Goal: Book appointment/travel/reservation

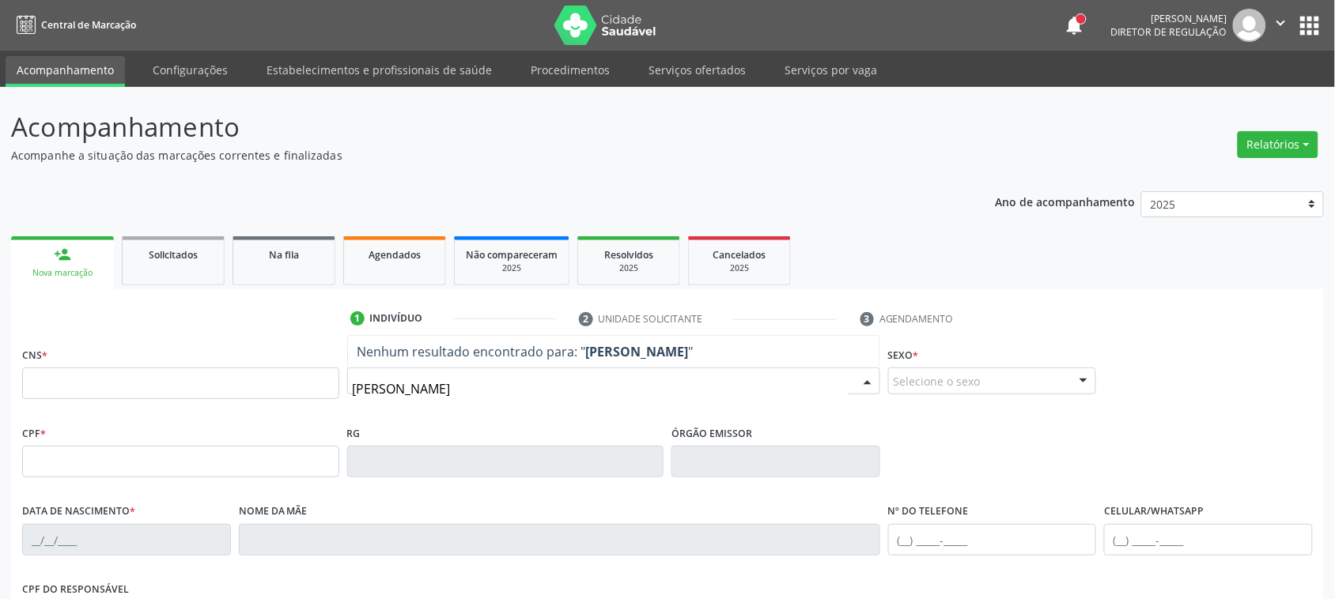
type input "[PERSON_NAME]"
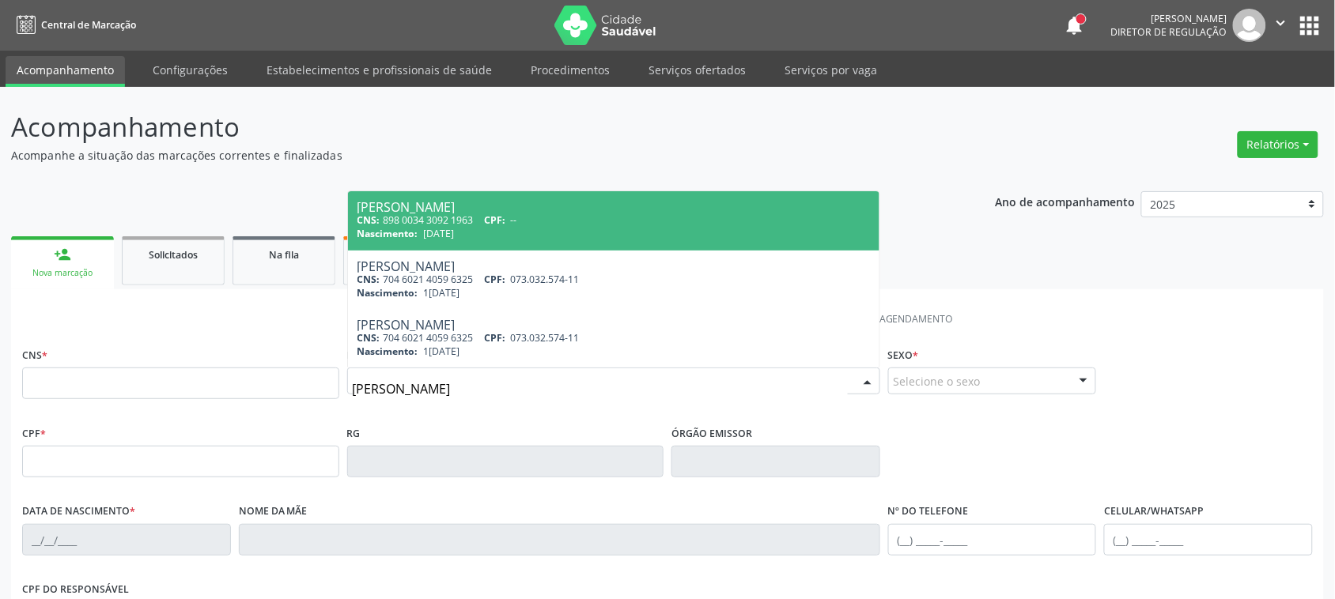
click at [417, 215] on div "CNS: 898 0034 3092 1963 CPF: --" at bounding box center [613, 219] width 512 height 13
type input "898 0034 3092 1963"
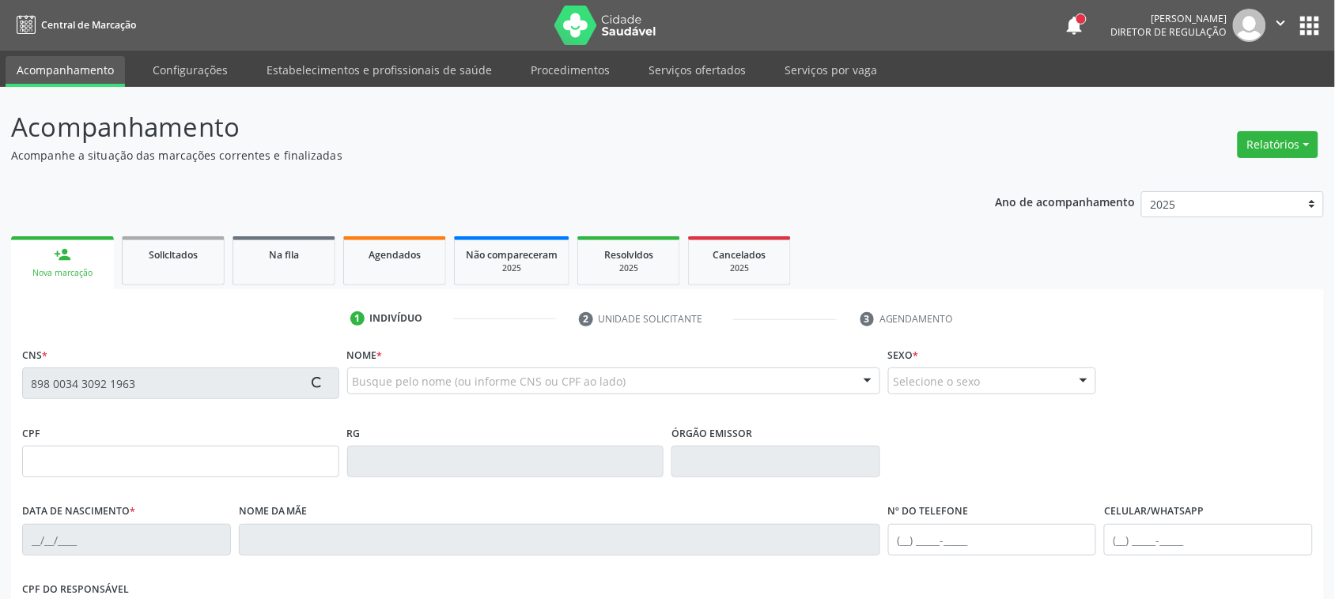
type input "[DATE]"
type input "S/N"
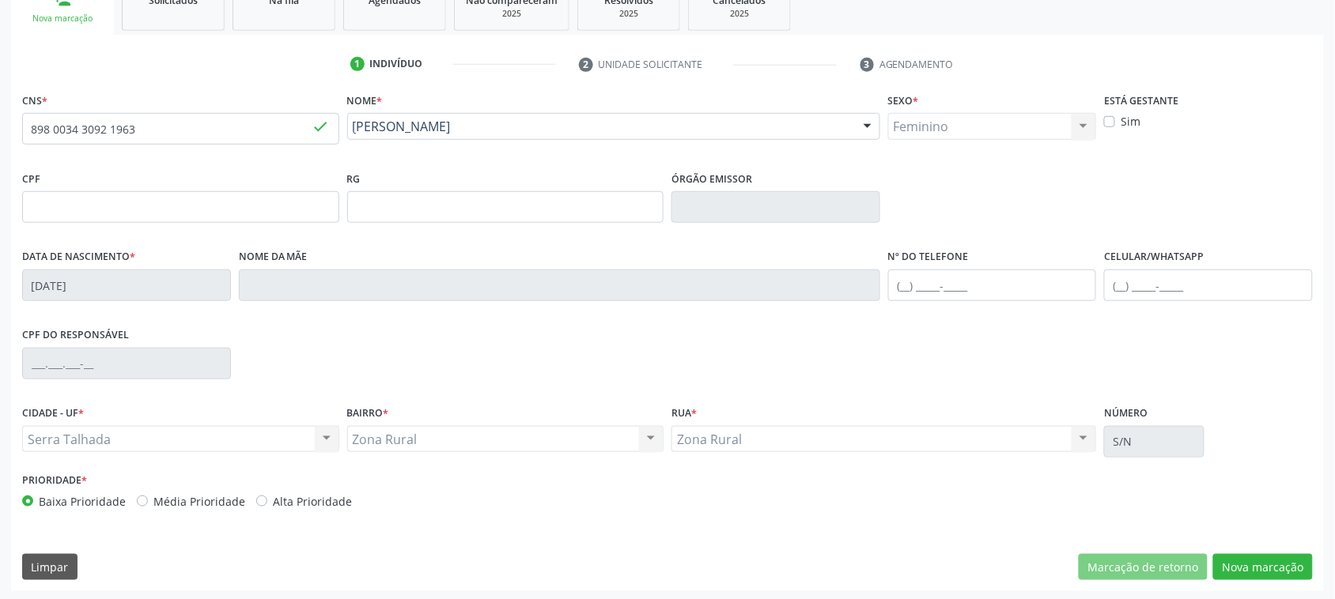
scroll to position [258, 0]
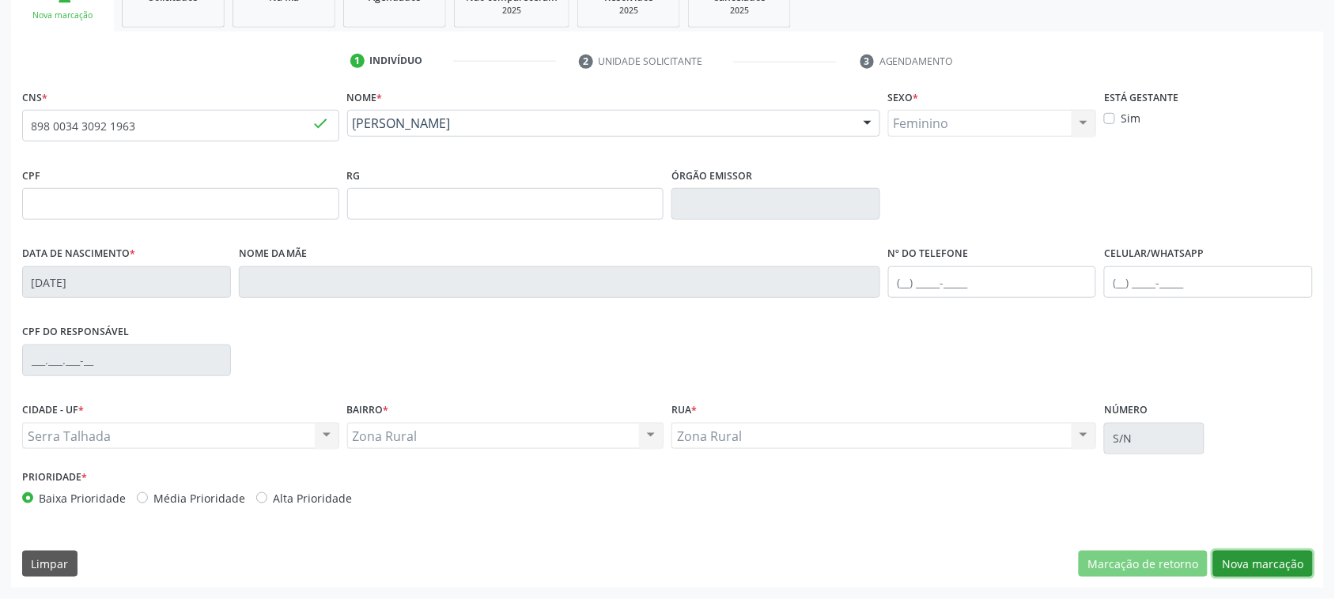
click at [1282, 574] on button "Nova marcação" at bounding box center [1263, 564] width 100 height 27
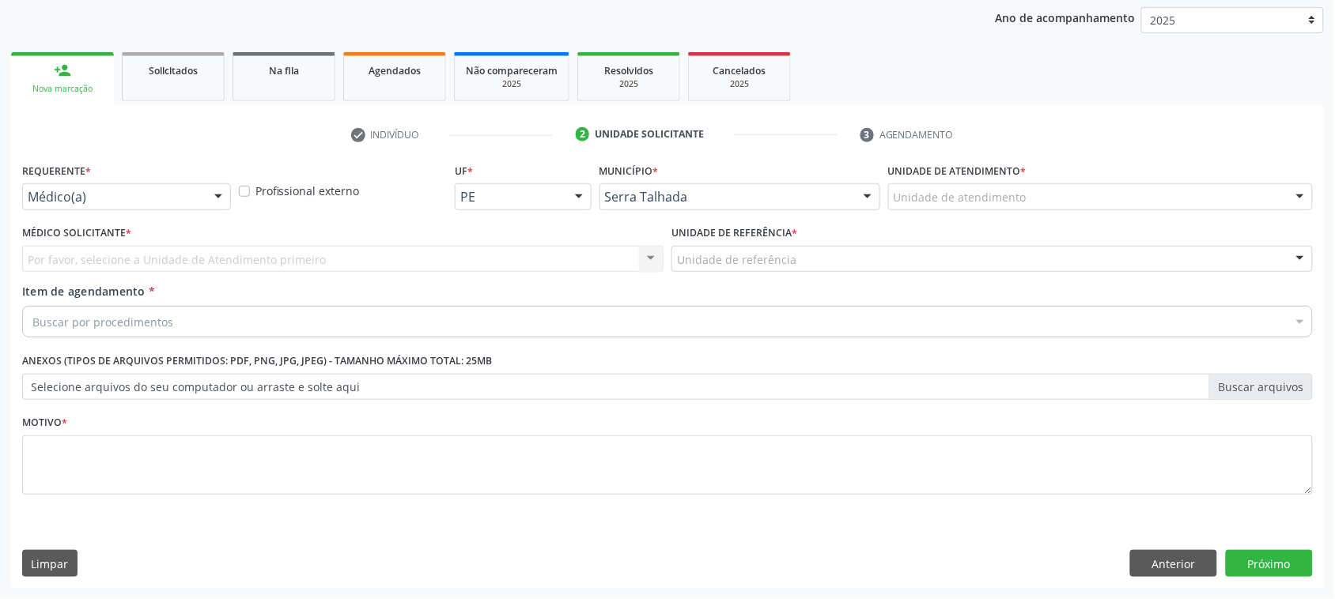
scroll to position [183, 0]
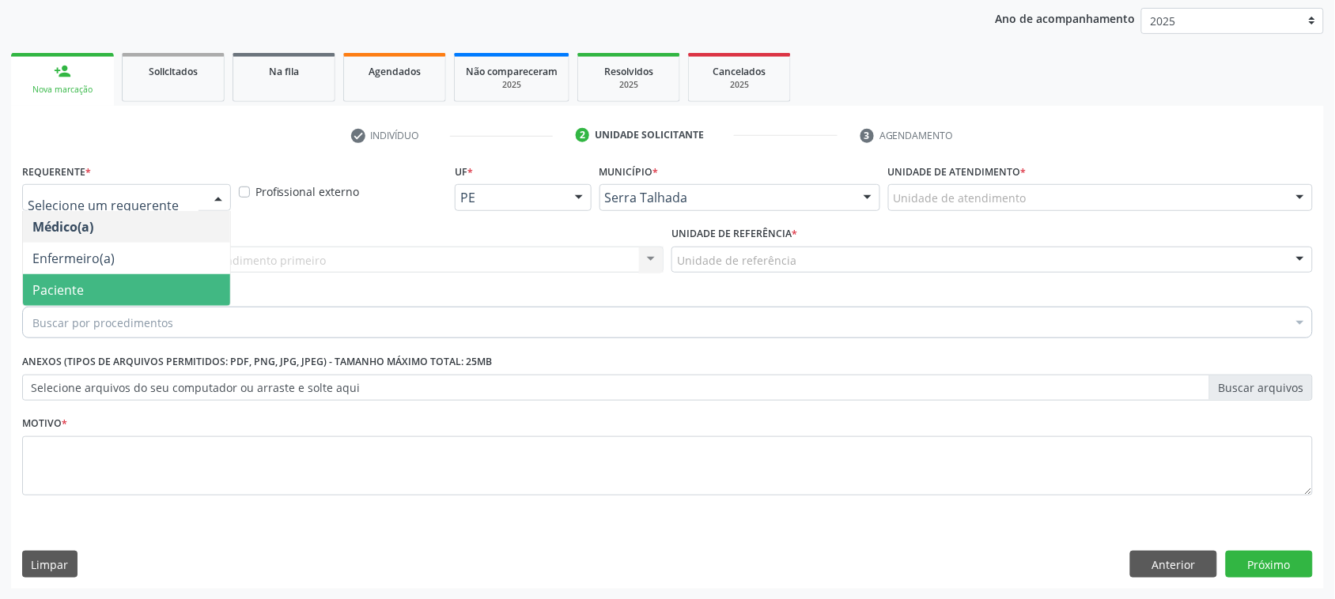
click at [111, 304] on span "Paciente" at bounding box center [126, 290] width 207 height 32
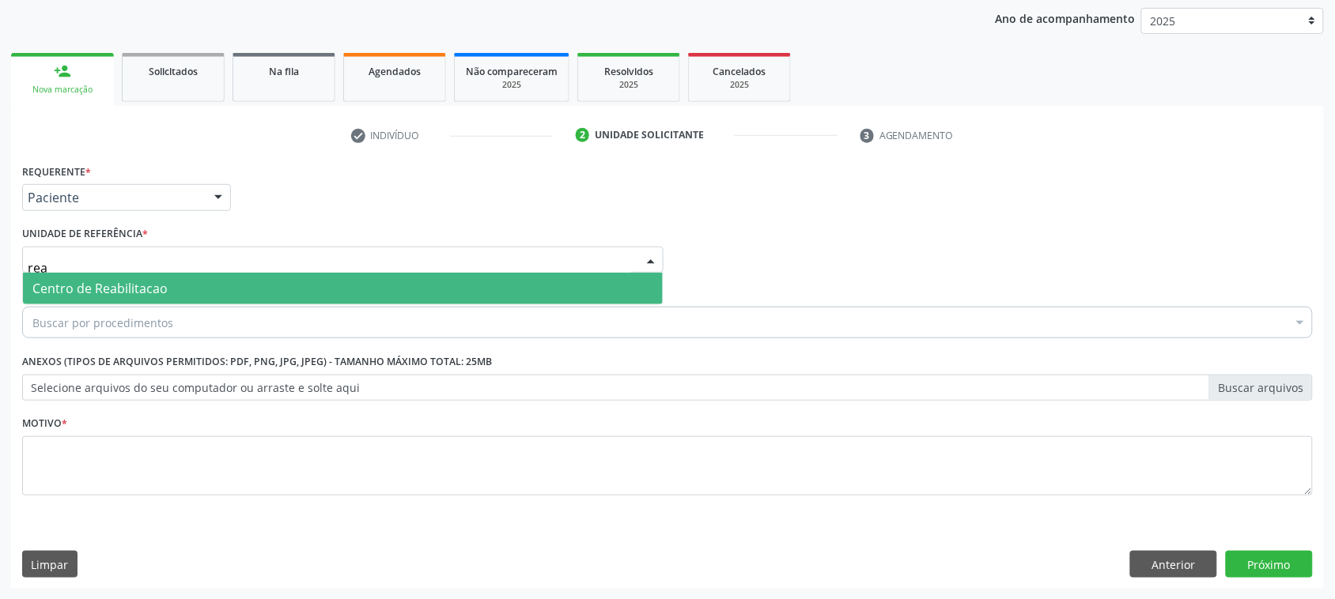
type input "reab"
click at [119, 280] on span "Centro de Reabilitacao" at bounding box center [99, 288] width 135 height 17
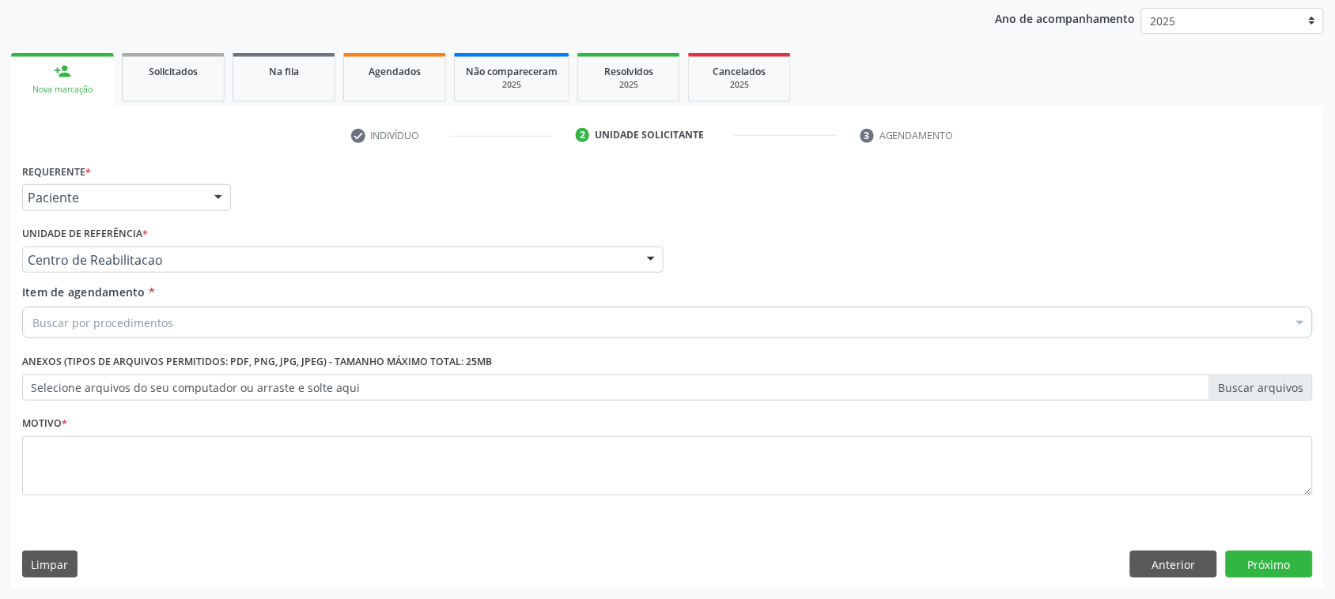
drag, startPoint x: 125, startPoint y: 324, endPoint x: 107, endPoint y: 305, distance: 26.3
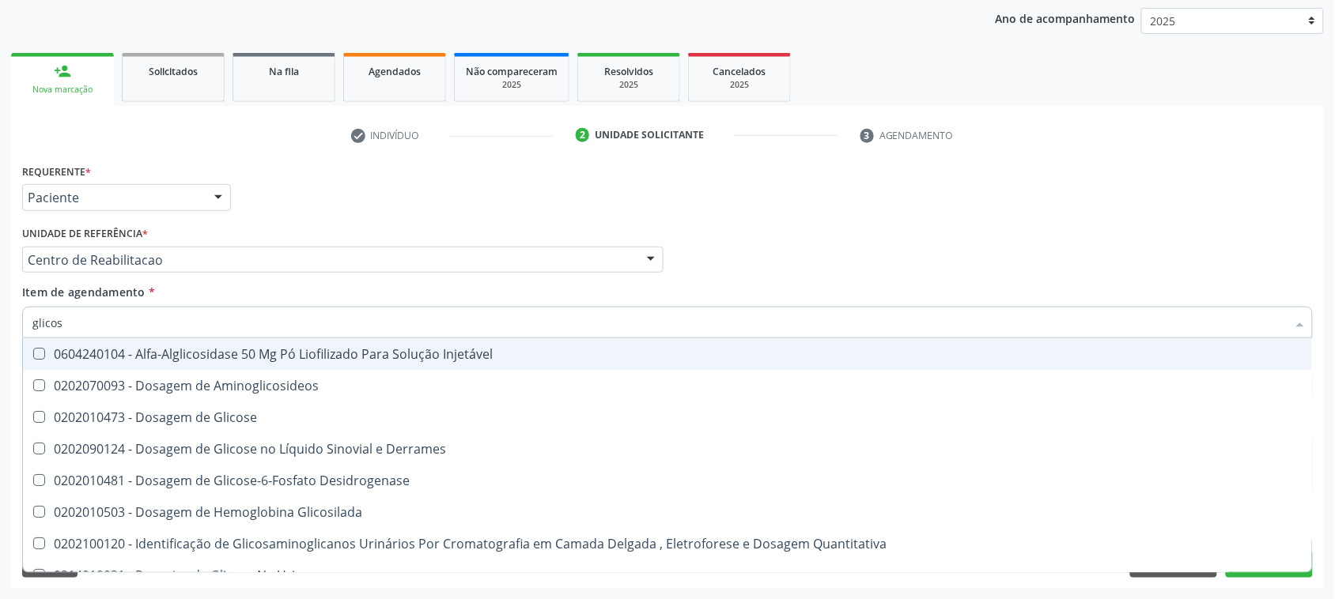
type input "glicose"
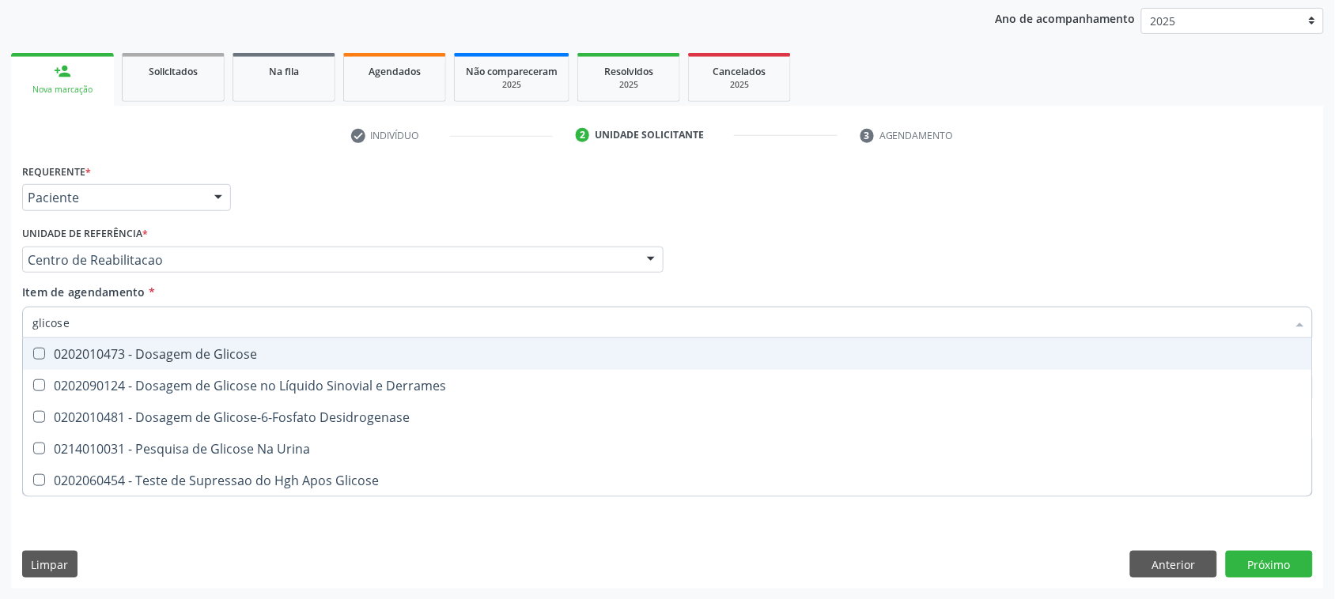
click at [336, 349] on div "0202010473 - Dosagem de Glicose" at bounding box center [667, 354] width 1270 height 13
checkbox Glicose "true"
click at [198, 315] on input "glicose" at bounding box center [659, 323] width 1254 height 32
type input "cr"
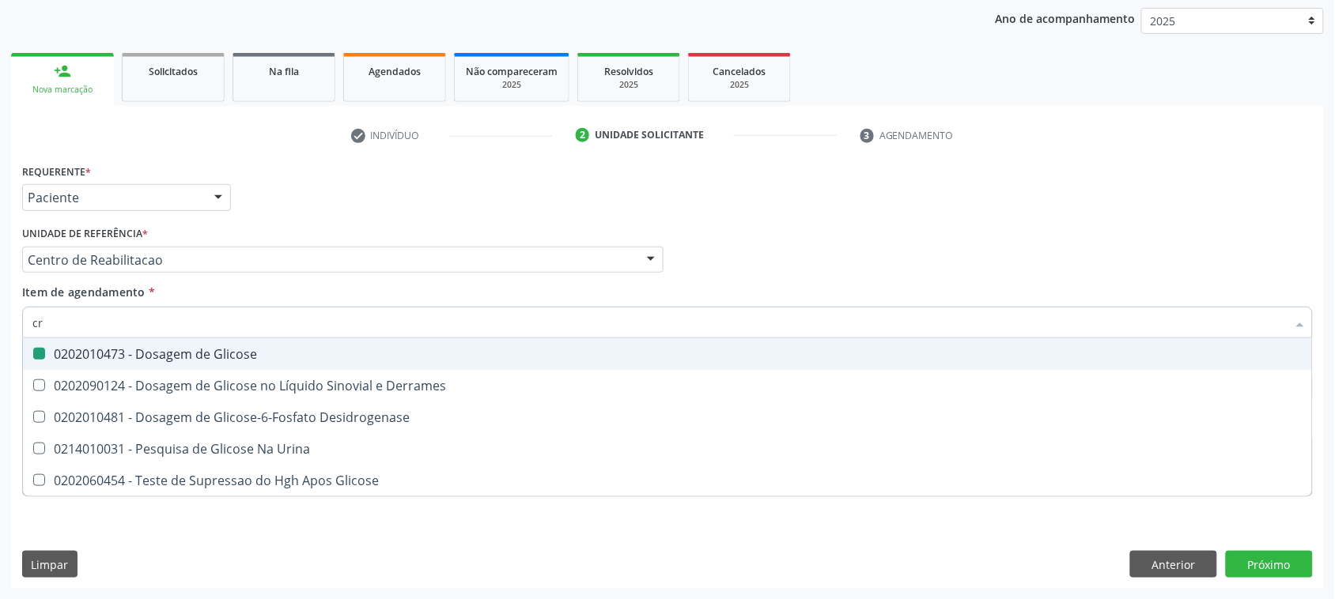
checkbox Glicose "false"
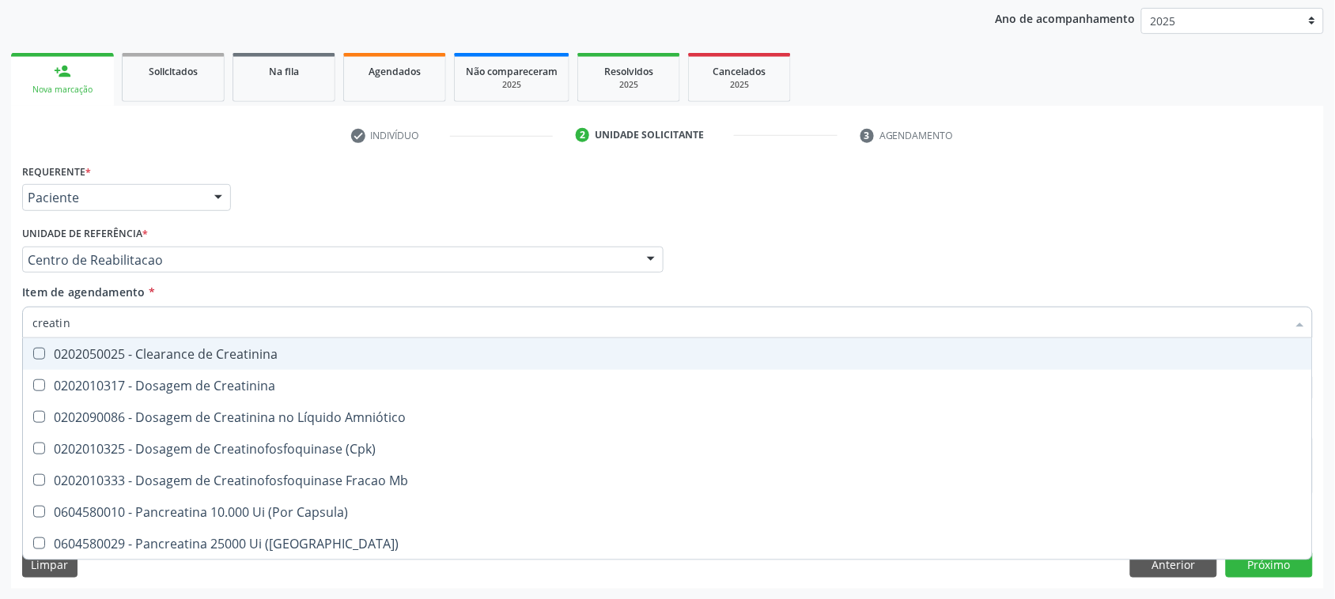
type input "creatini"
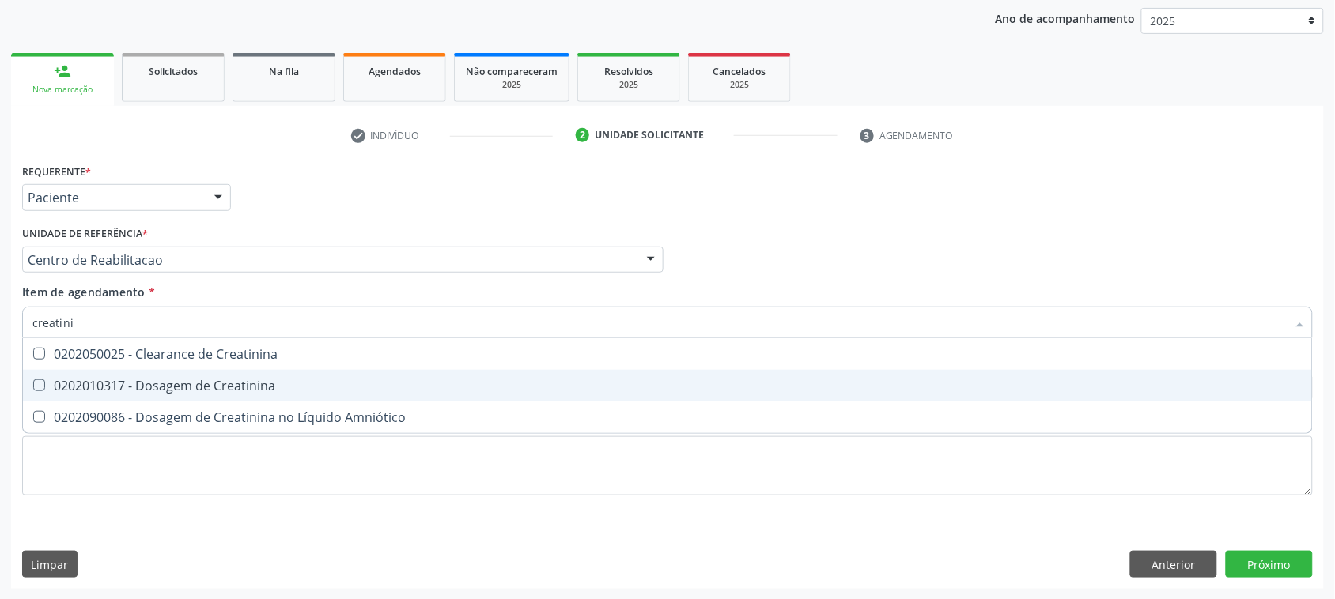
click at [101, 380] on div "0202010317 - Dosagem de Creatinina" at bounding box center [667, 386] width 1270 height 13
checkbox Creatinina "true"
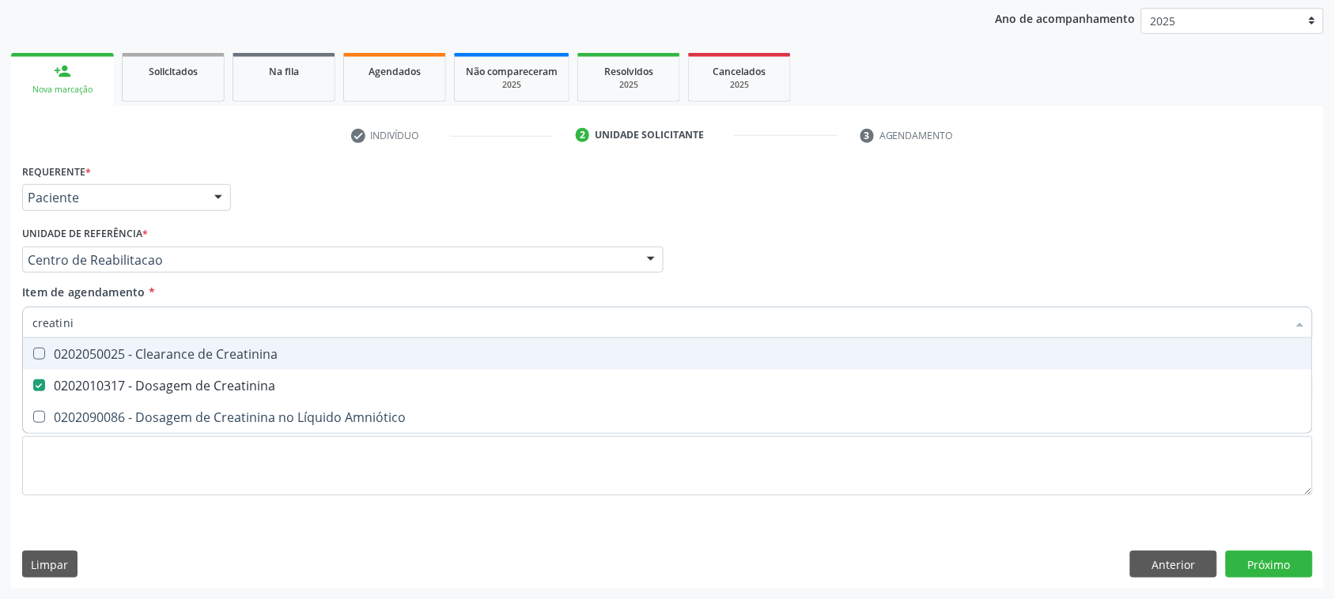
click at [96, 327] on input "creatini" at bounding box center [659, 323] width 1254 height 32
type input "ure"
checkbox Creatinina "false"
type input "ureia"
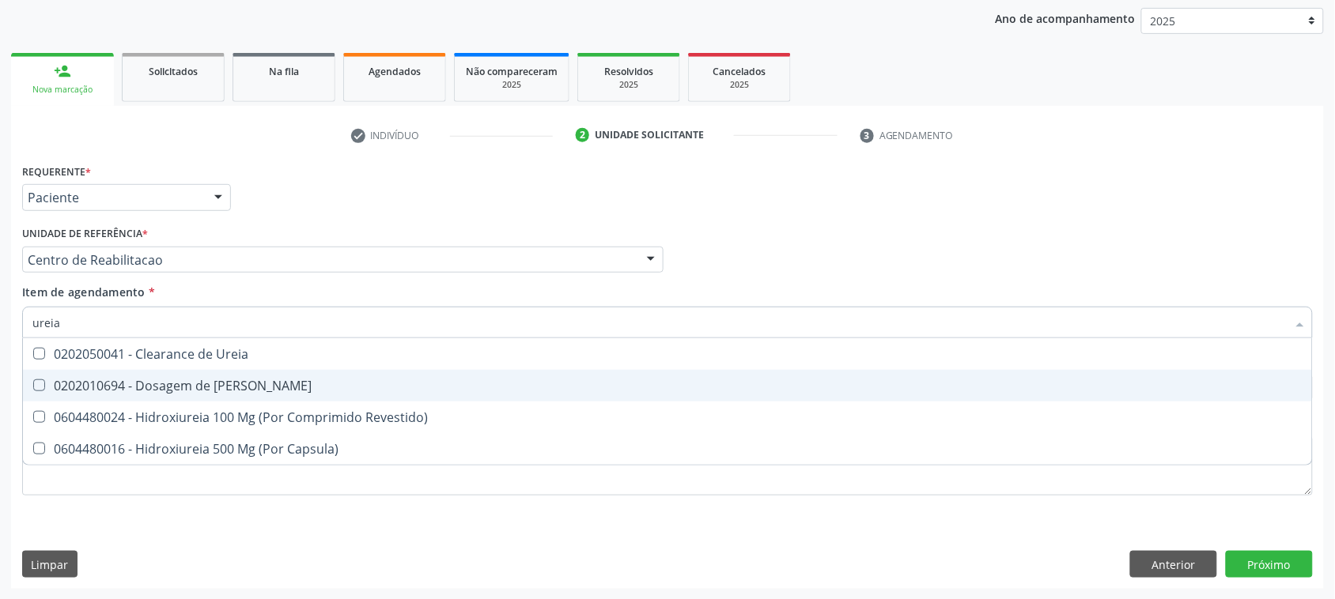
click at [53, 380] on div "0202010694 - Dosagem de [PERSON_NAME]" at bounding box center [667, 386] width 1270 height 13
checkbox Ureia "true"
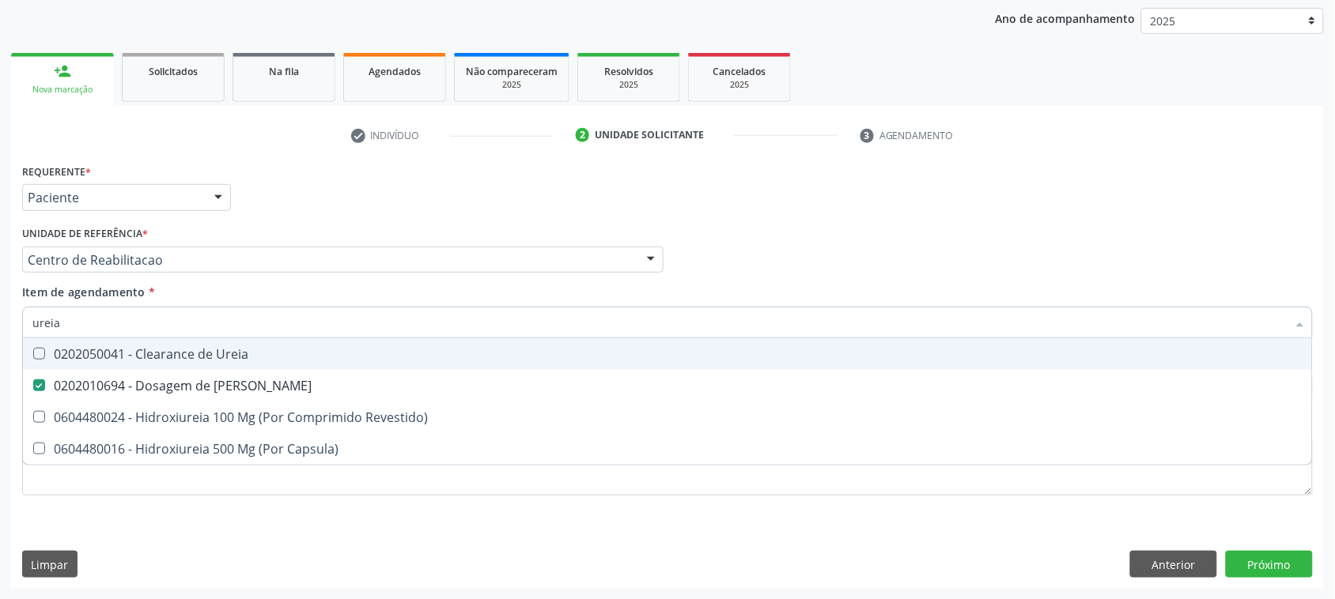
click at [87, 310] on input "ureia" at bounding box center [659, 323] width 1254 height 32
type input "cole"
checkbox Ureia "false"
type input "colest"
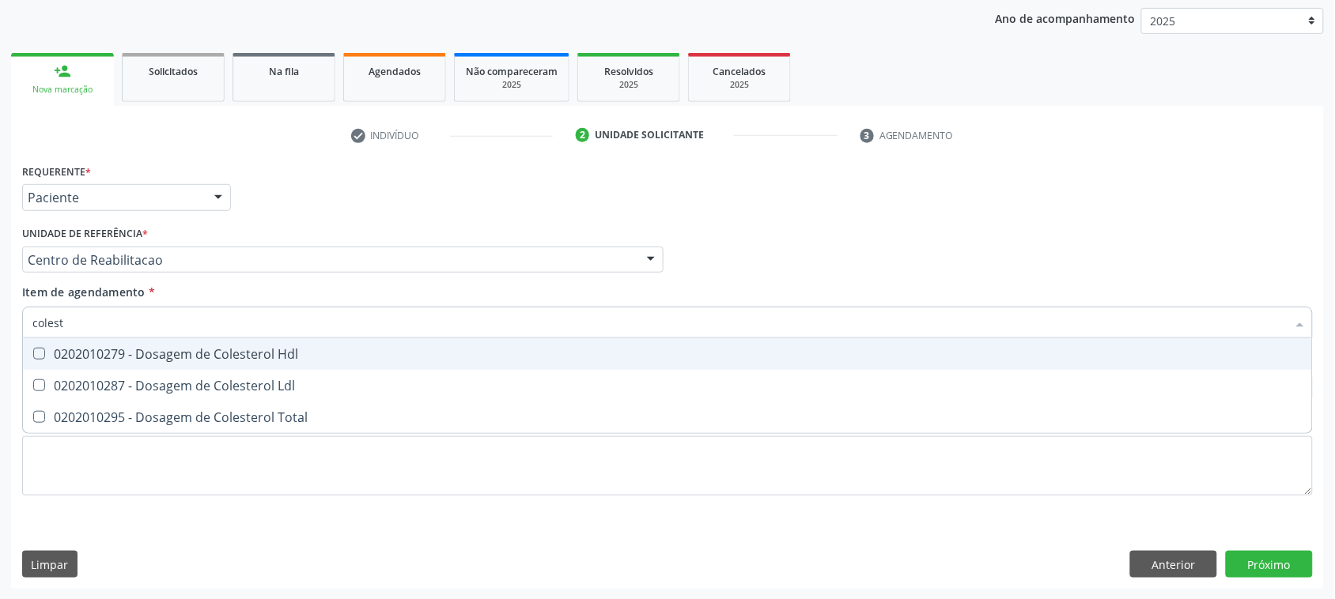
click at [80, 349] on div "0202010279 - Dosagem de Colesterol Hdl" at bounding box center [667, 354] width 1270 height 13
checkbox Hdl "true"
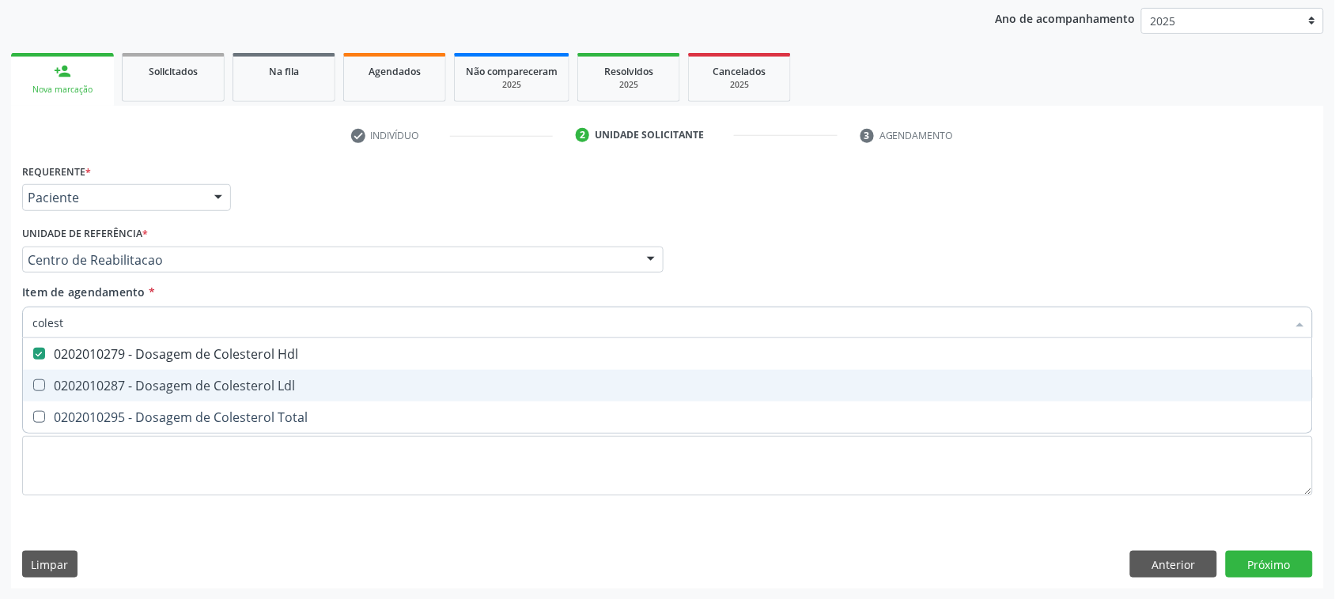
click at [85, 374] on span "0202010287 - Dosagem de Colesterol Ldl" at bounding box center [667, 386] width 1289 height 32
checkbox Ldl "true"
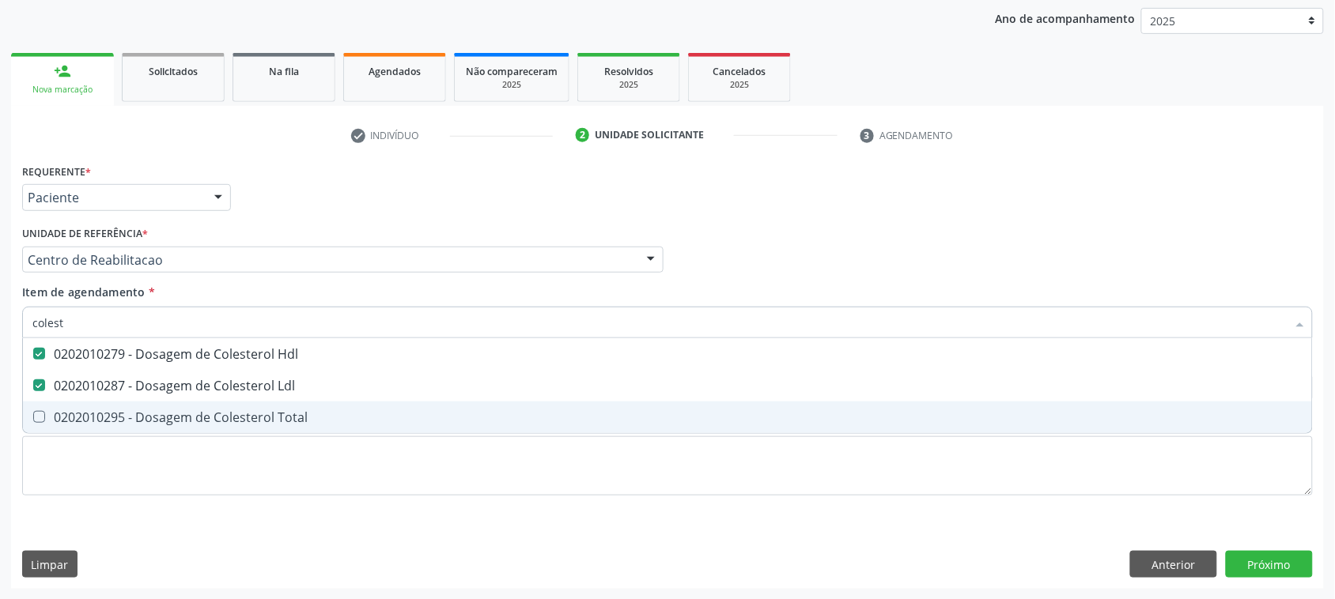
click at [88, 417] on div "0202010295 - Dosagem de Colesterol Total" at bounding box center [667, 417] width 1270 height 13
checkbox Total "true"
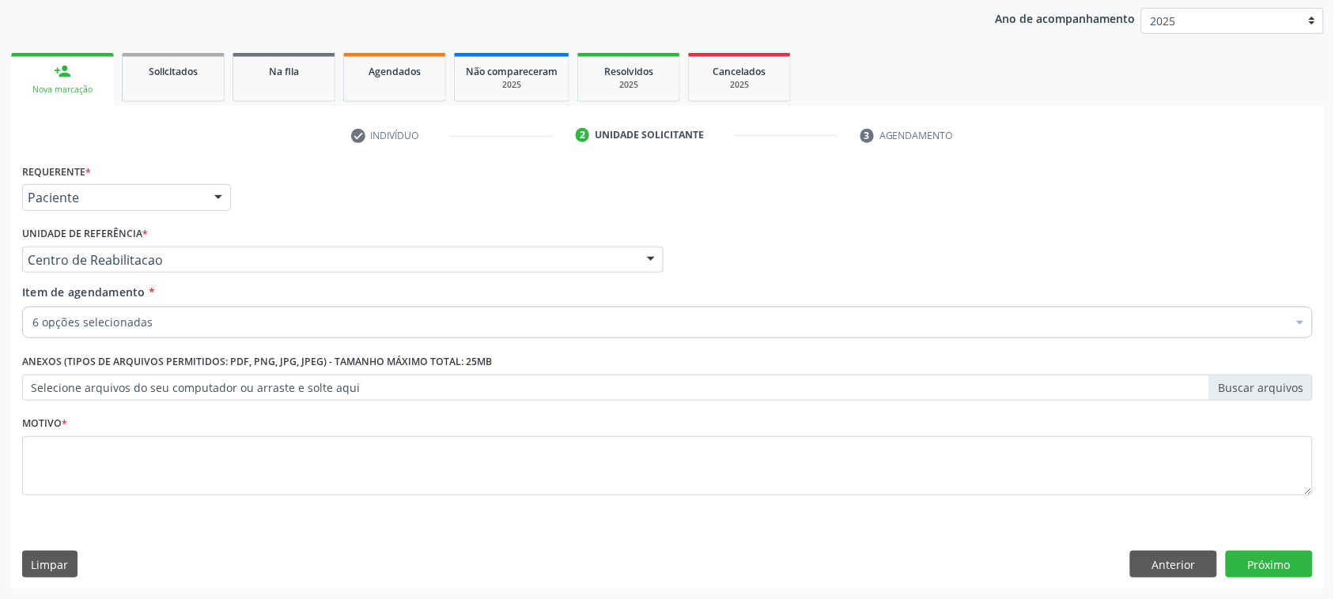
click at [223, 313] on div "6 opções selecionadas" at bounding box center [667, 323] width 1290 height 32
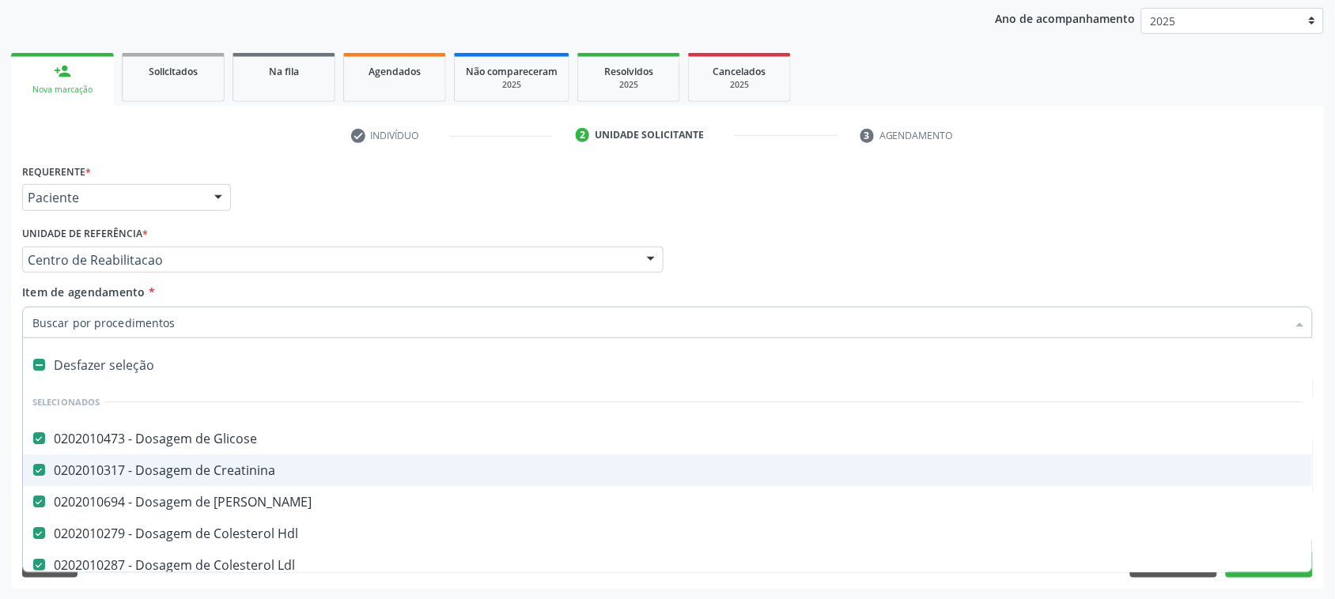
type input "t"
checkbox Total "false"
type input "tr"
checkbox Glicose "false"
checkbox Creatinina "false"
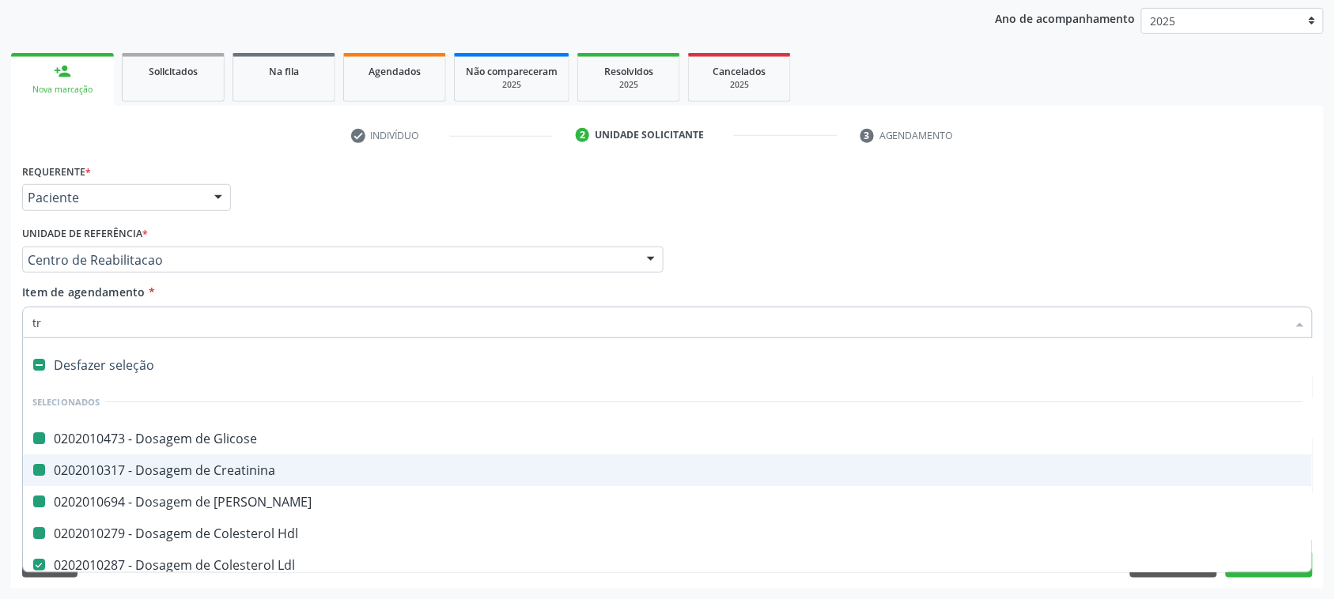
checkbox Ureia "false"
checkbox Hdl "false"
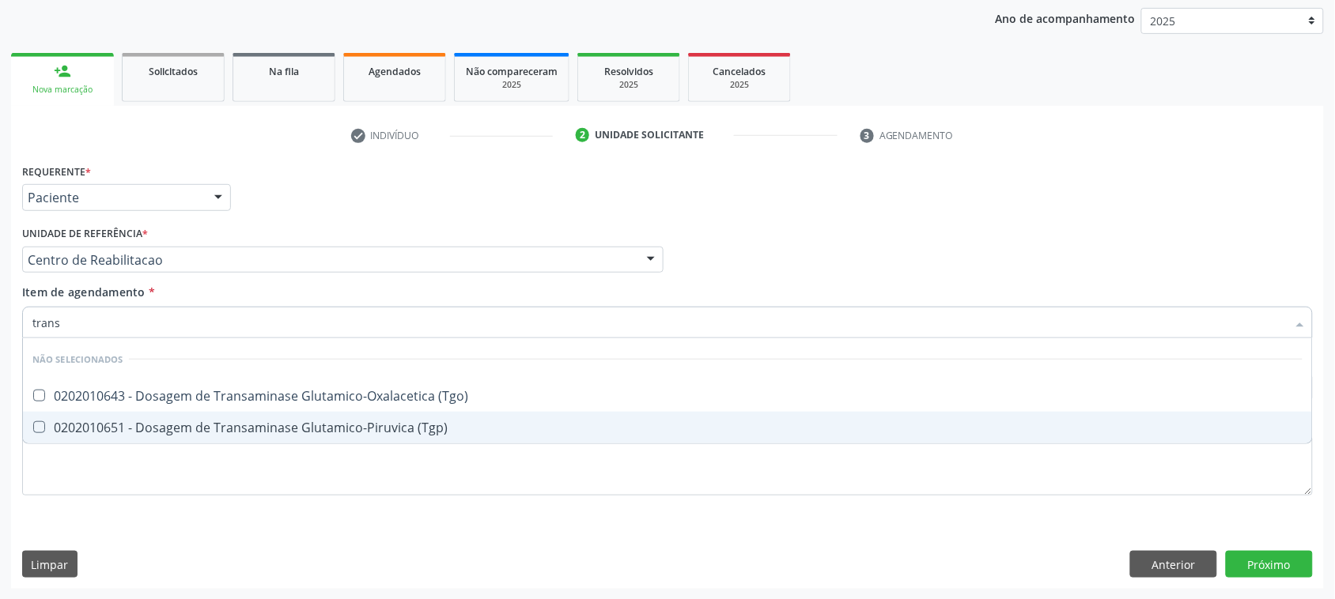
type input "transa"
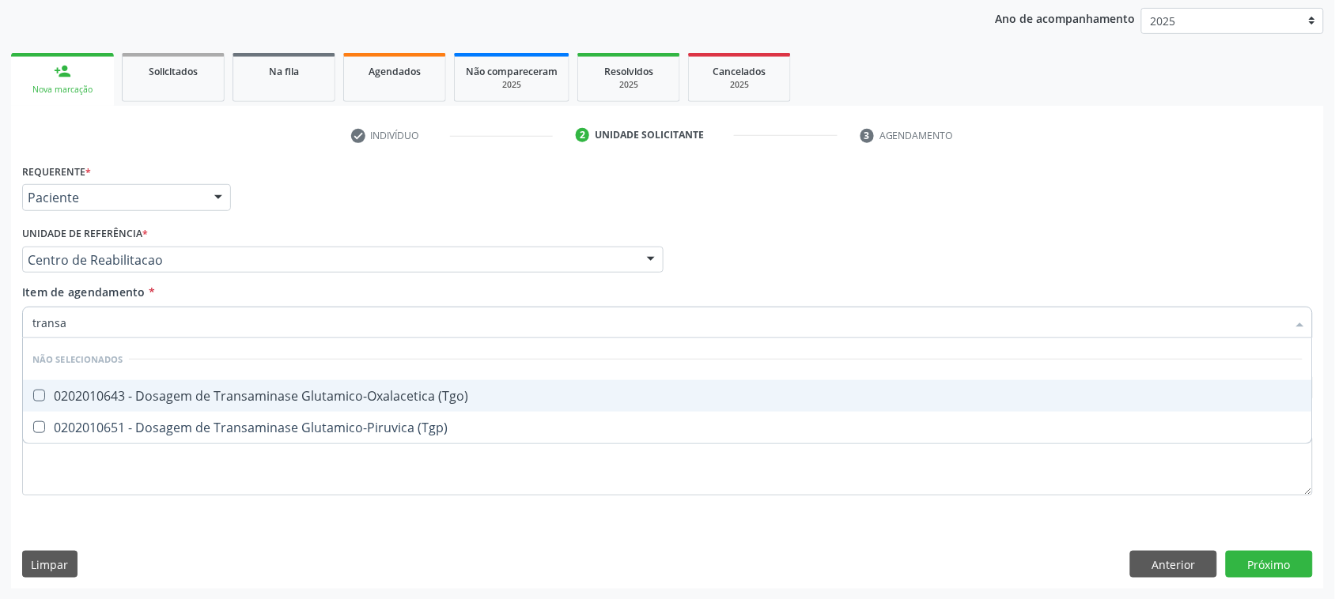
click at [239, 383] on span "0202010643 - Dosagem de Transaminase Glutamico-Oxalacetica (Tgo)" at bounding box center [667, 396] width 1289 height 32
checkbox \(Tgo\) "true"
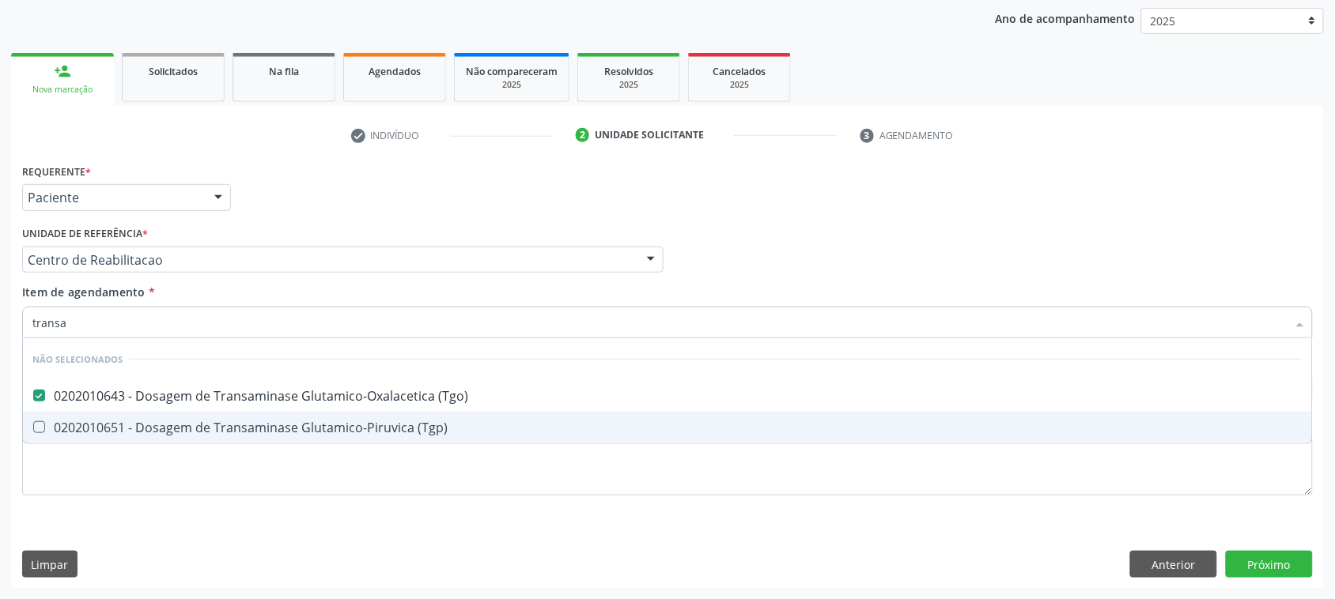
click at [245, 425] on div "0202010651 - Dosagem de Transaminase Glutamico-Piruvica (Tgp)" at bounding box center [667, 427] width 1270 height 13
checkbox \(Tgp\) "true"
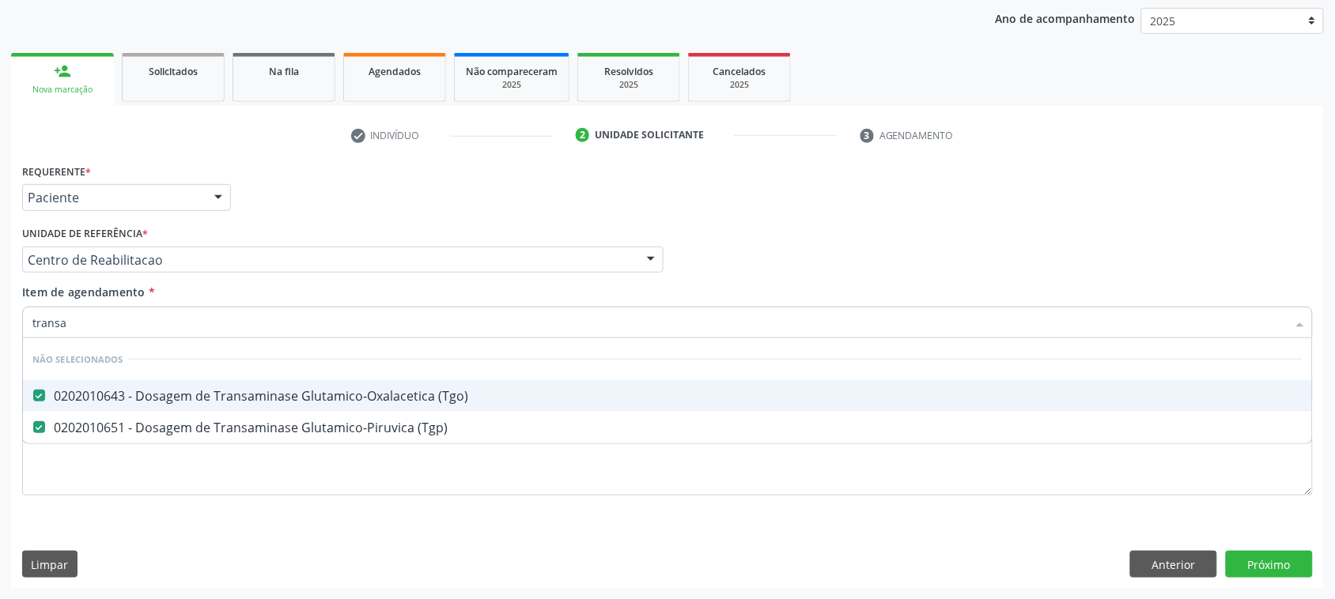
click at [134, 313] on input "transa" at bounding box center [659, 323] width 1254 height 32
type input "tr"
checkbox \(Tgo\) "false"
checkbox \(Tgp\) "false"
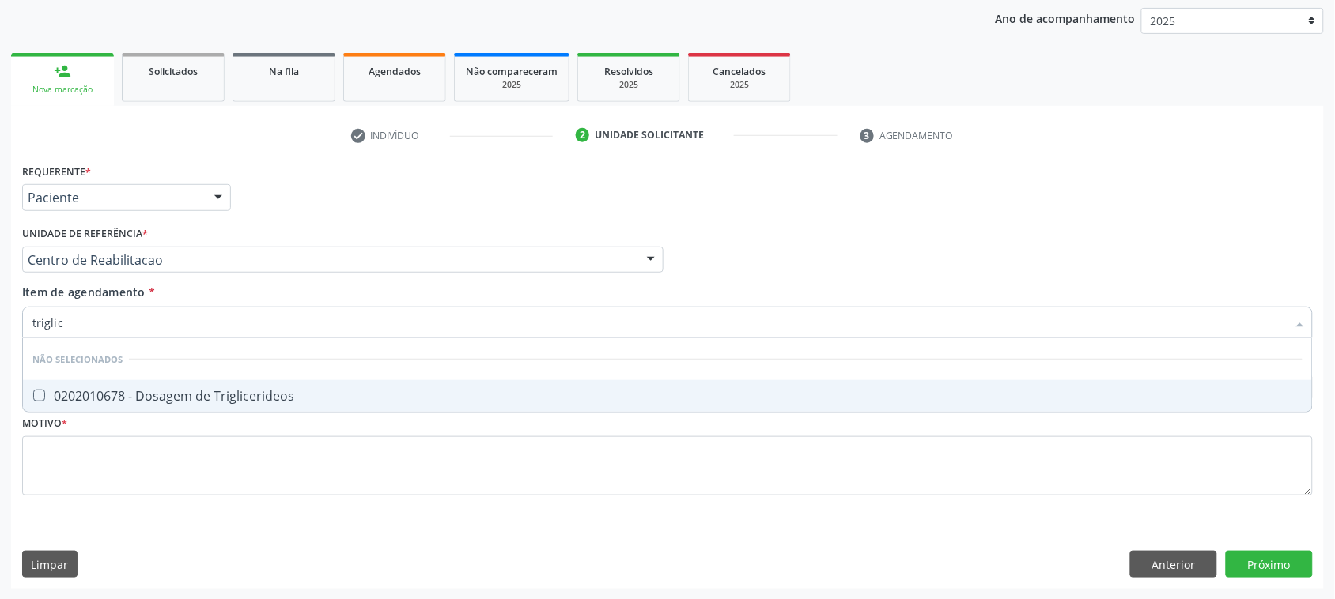
type input "triglice"
click at [227, 397] on div "0202010678 - Dosagem de Triglicerideos" at bounding box center [667, 396] width 1270 height 13
checkbox Triglicerideos "true"
type input "triglice"
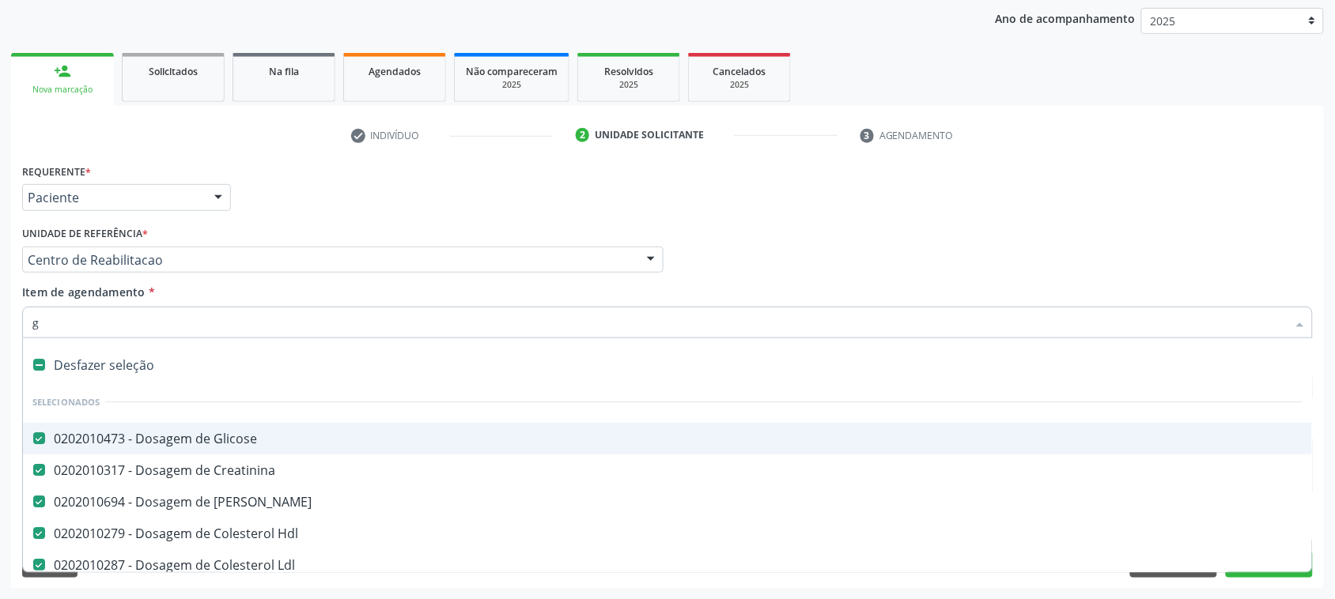
type input "gl"
checkbox Total "false"
checkbox \(Tgo\) "false"
checkbox \(Tgp\) "false"
checkbox Triglicerideos "false"
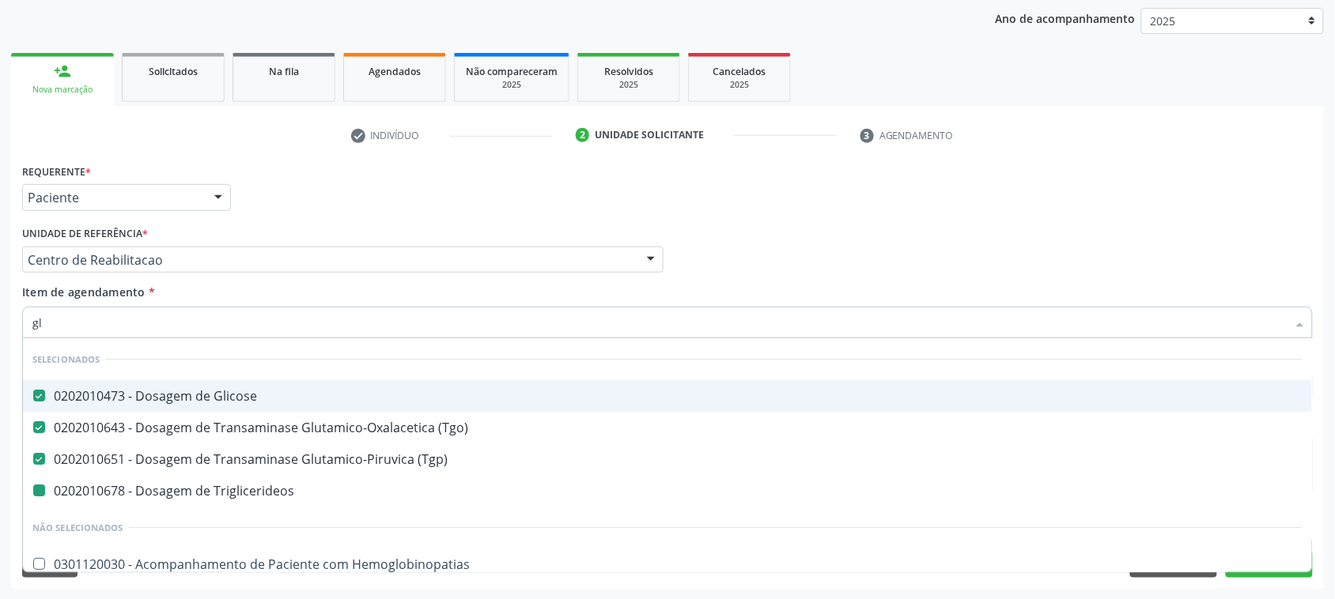
type input "gli"
checkbox Triglicerideos "false"
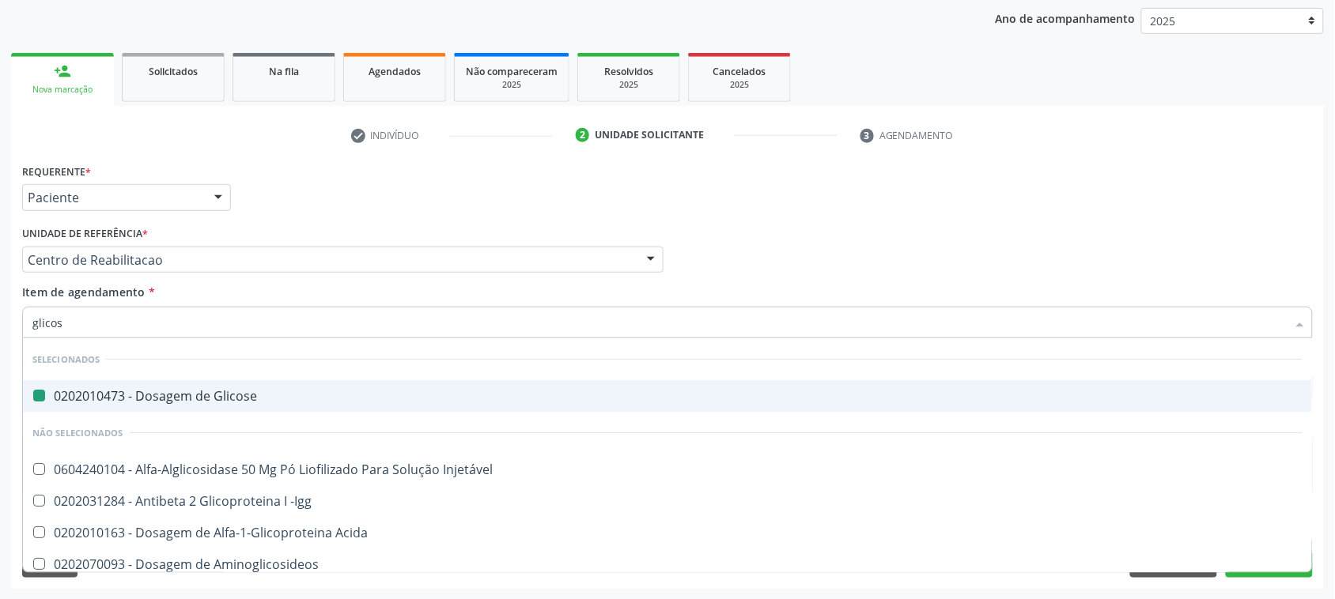
type input "glicosi"
checkbox Glicose "false"
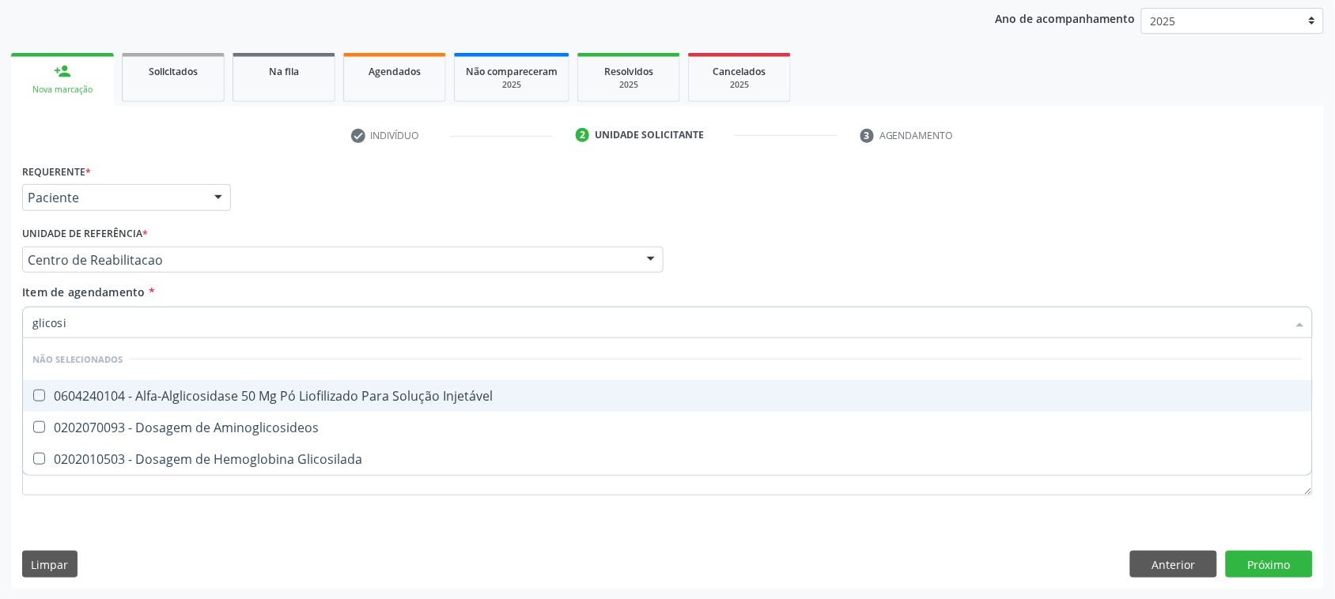
type input "glicos"
checkbox Injetável "true"
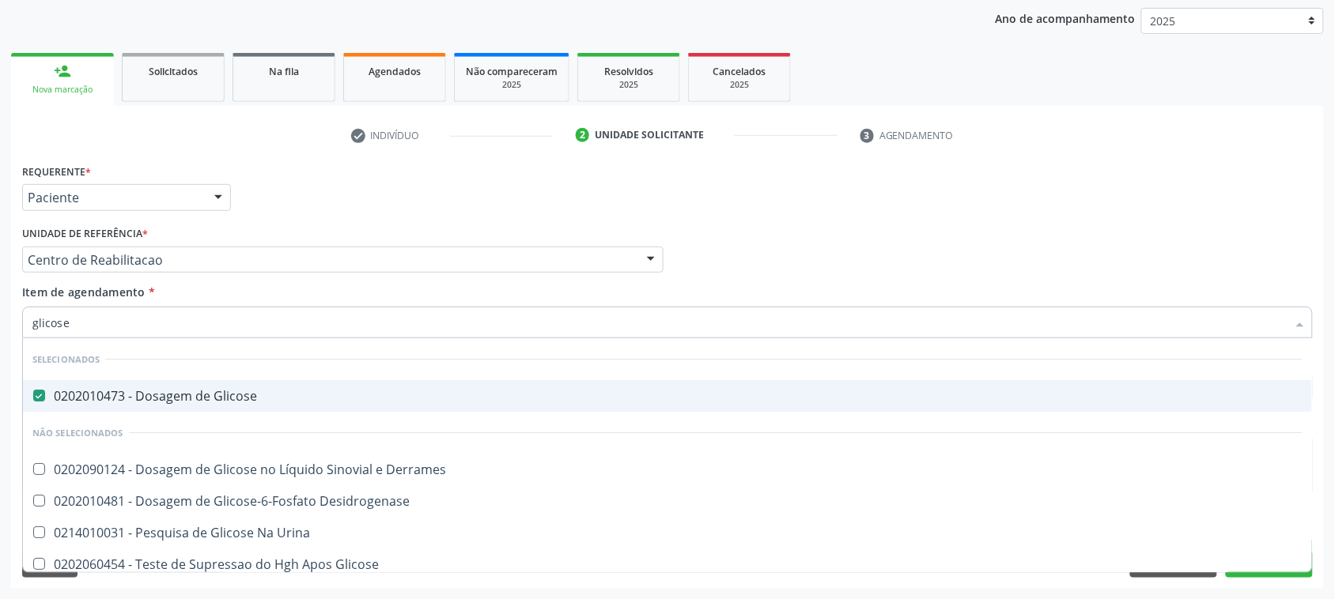
click at [100, 316] on input "glicose" at bounding box center [659, 323] width 1254 height 32
type input "he"
checkbox Glicose "false"
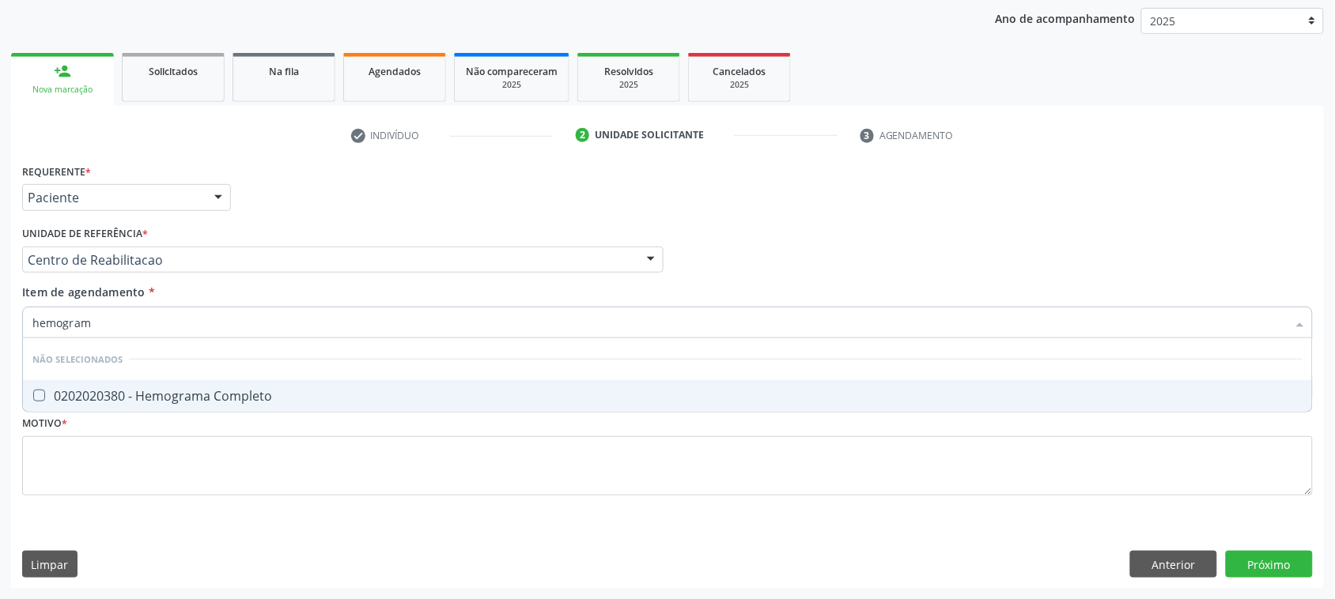
type input "hemograma"
click at [274, 395] on div "0202020380 - Hemograma Completo" at bounding box center [667, 396] width 1270 height 13
checkbox Completo "true"
type input "hemograma"
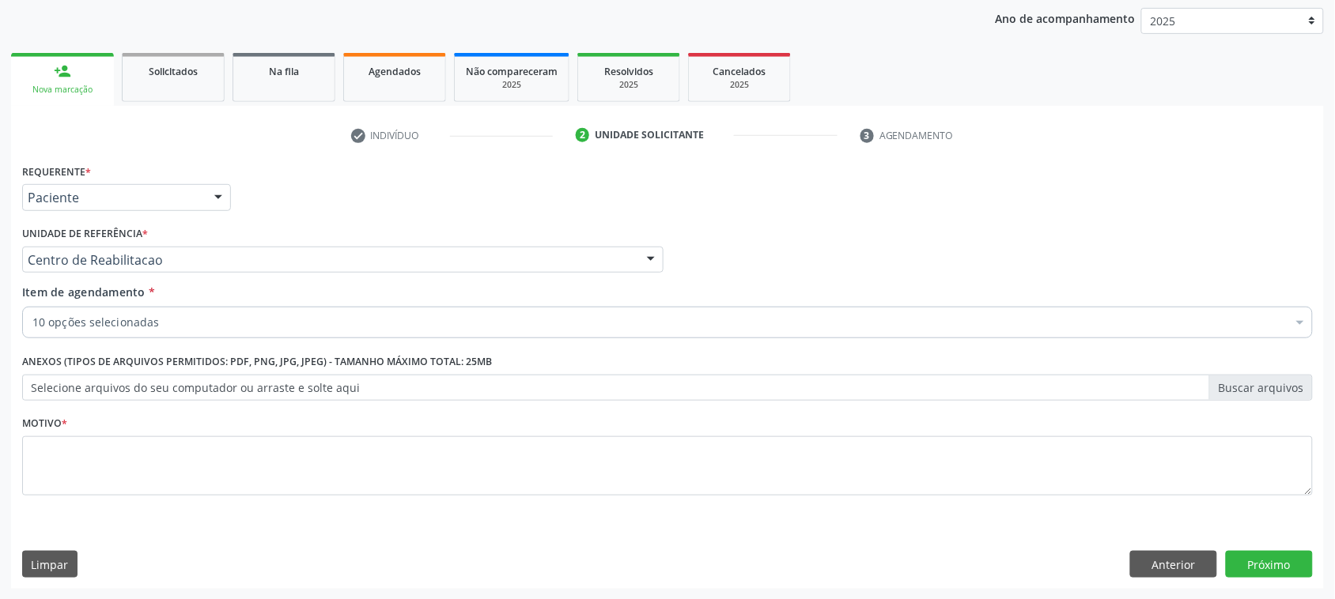
click at [127, 310] on div "10 opções selecionadas" at bounding box center [667, 323] width 1290 height 32
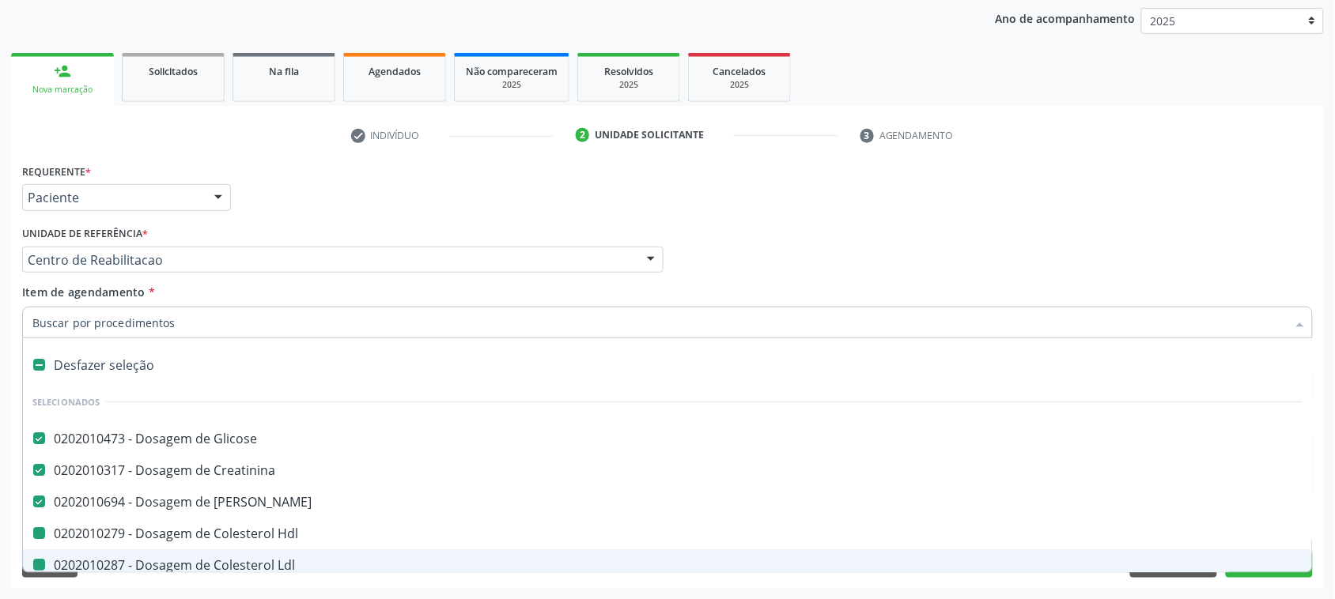
type input "p"
checkbox Hdl "false"
checkbox Ldl "false"
checkbox Total "false"
checkbox \(Tgo\) "false"
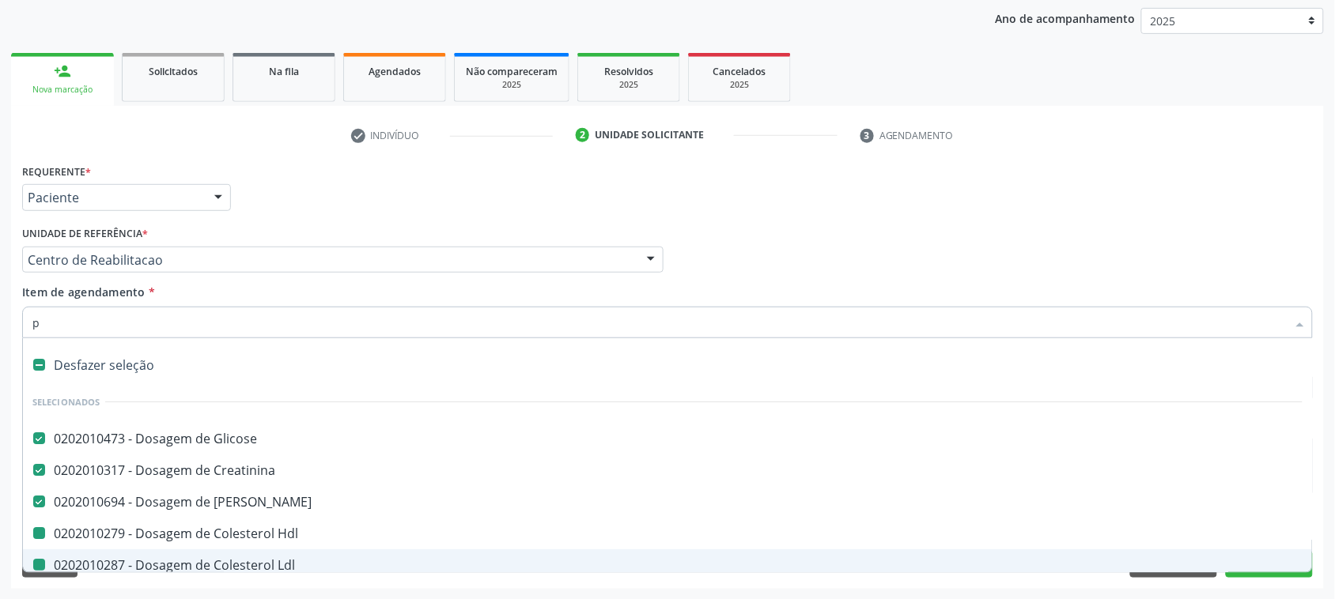
checkbox \(Tgp\) "false"
checkbox Triglicerideos "false"
checkbox Completo "false"
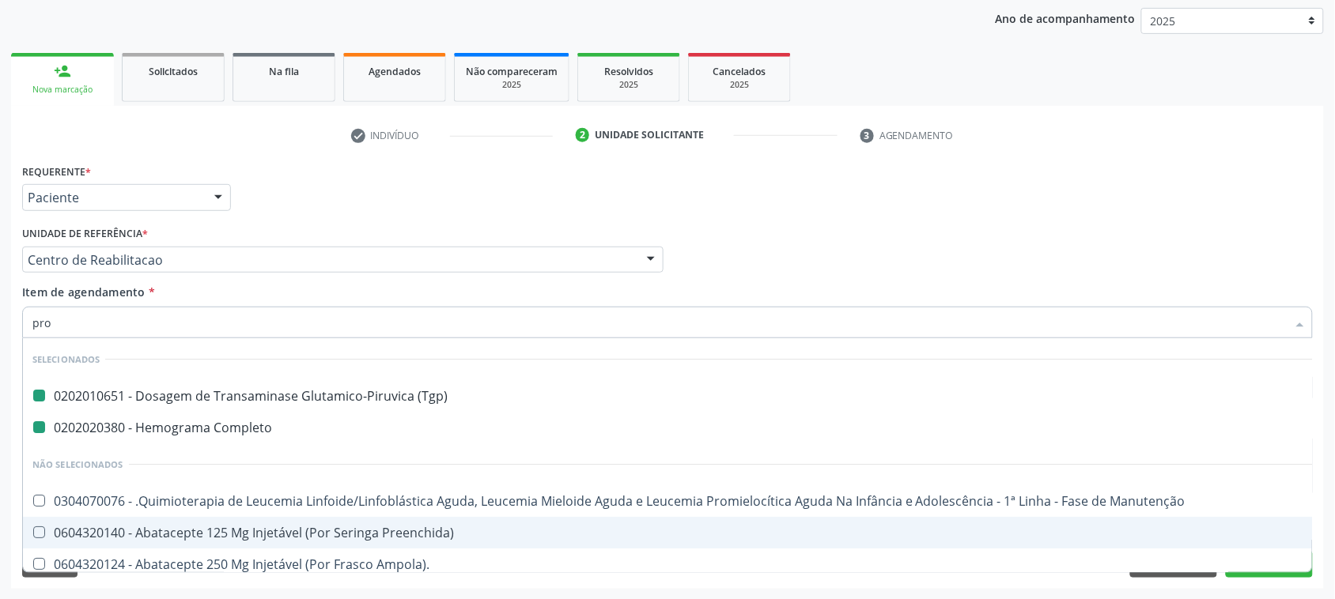
type input "prot"
checkbox \(Tgp\) "false"
checkbox Completo "false"
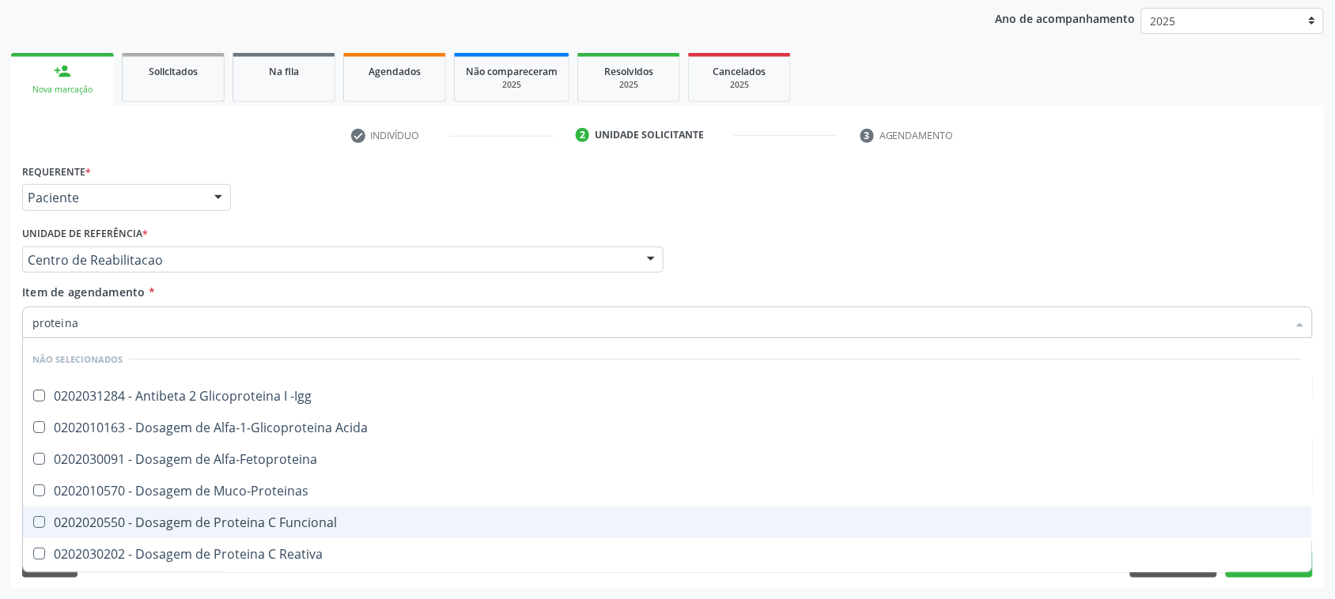
type input "proteina c"
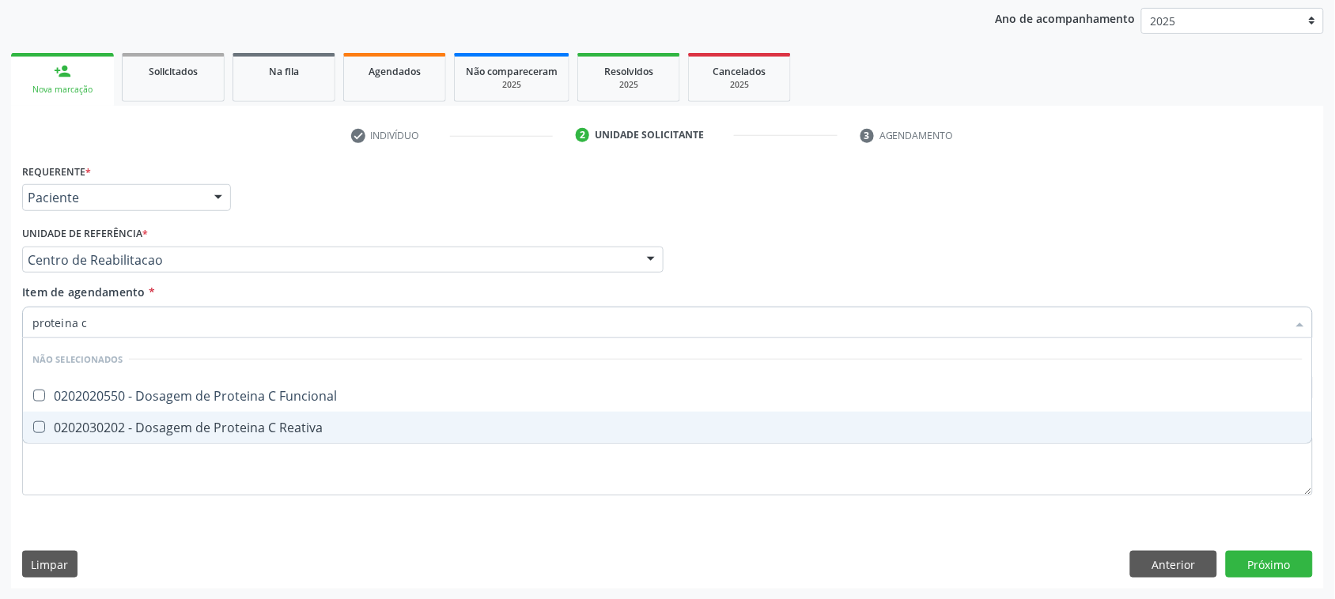
click at [278, 421] on div "0202030202 - Dosagem de Proteina C Reativa" at bounding box center [667, 427] width 1270 height 13
checkbox Reativa "true"
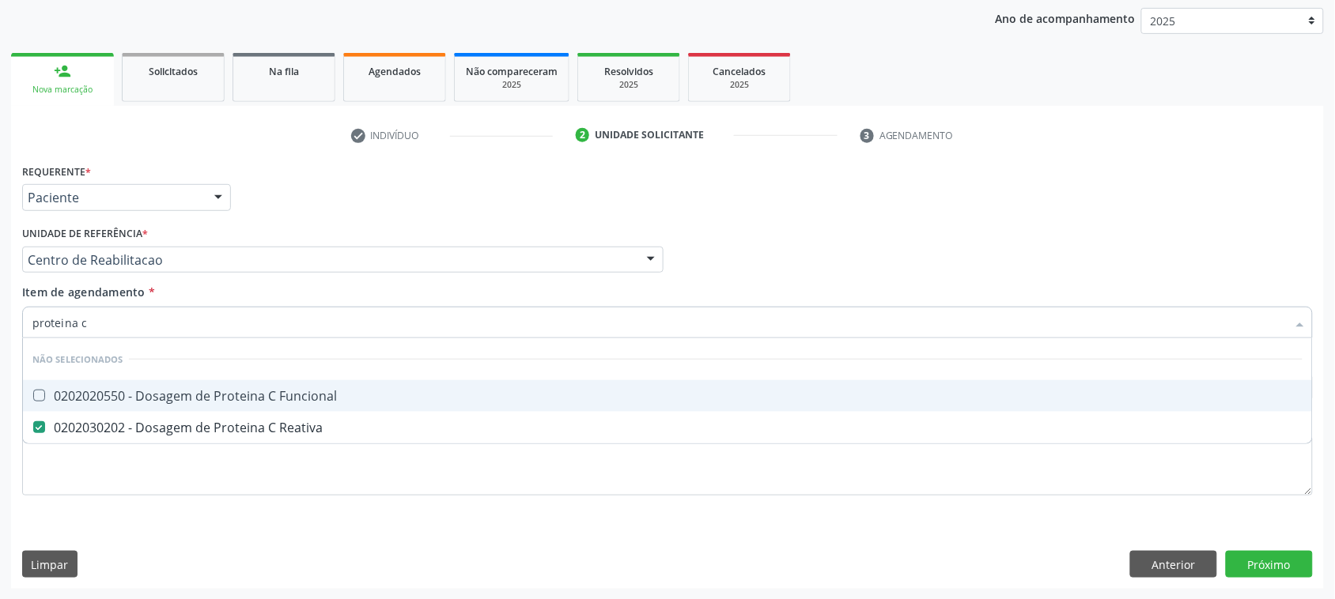
click at [147, 321] on input "proteina c" at bounding box center [659, 323] width 1254 height 32
type input "ana"
checkbox Funcional "false"
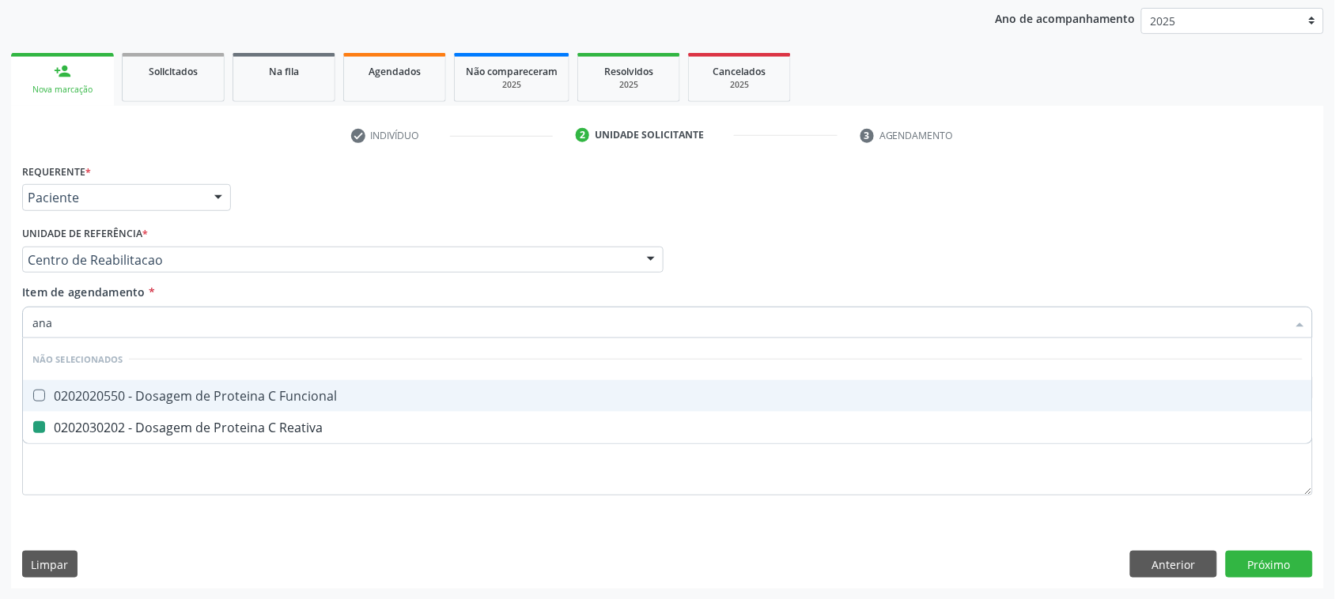
checkbox Reativa "false"
type input "analise de ca"
click at [210, 404] on span "0202050017 - Analise de Caracteres Fisicos, Elementos e Sedimento da Urina" at bounding box center [667, 396] width 1289 height 32
checkbox Urina "true"
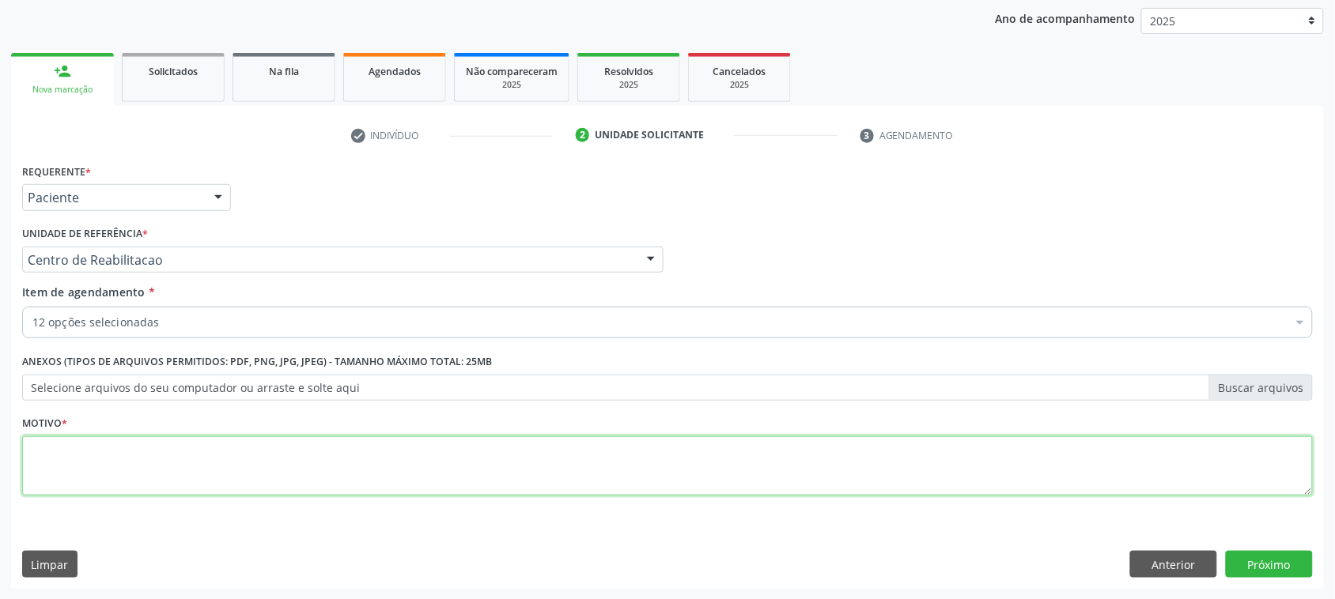
click at [87, 474] on textarea at bounding box center [667, 466] width 1290 height 60
type textarea "."
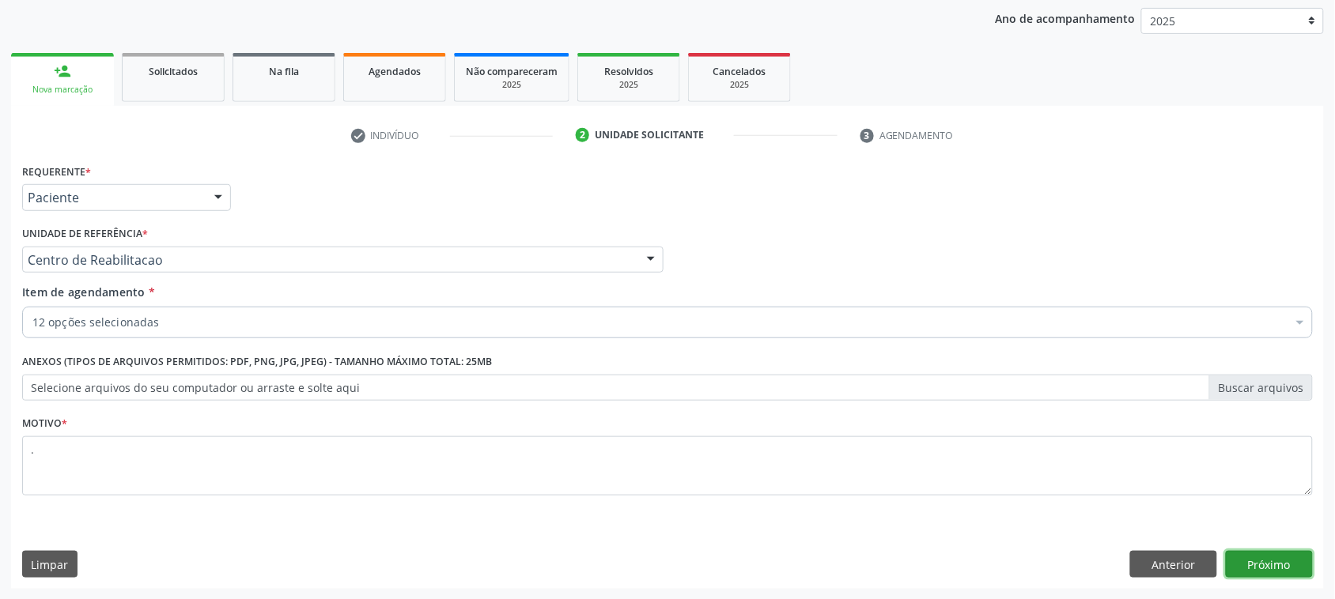
click at [1260, 561] on button "Próximo" at bounding box center [1269, 564] width 87 height 27
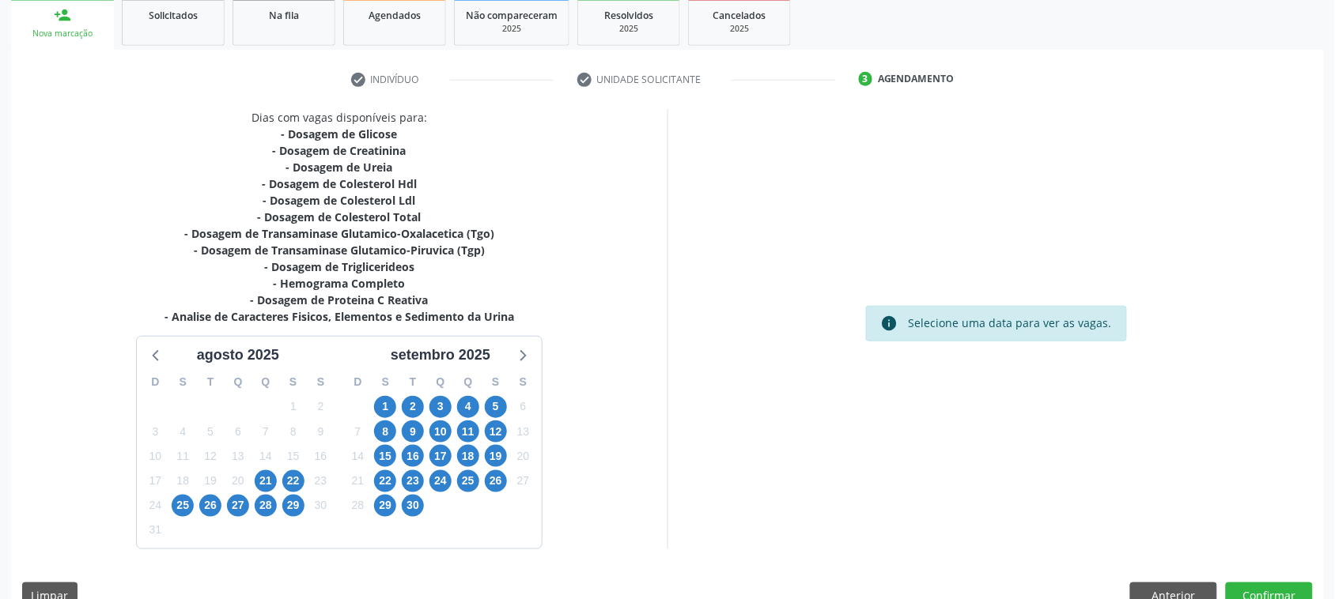
scroll to position [270, 0]
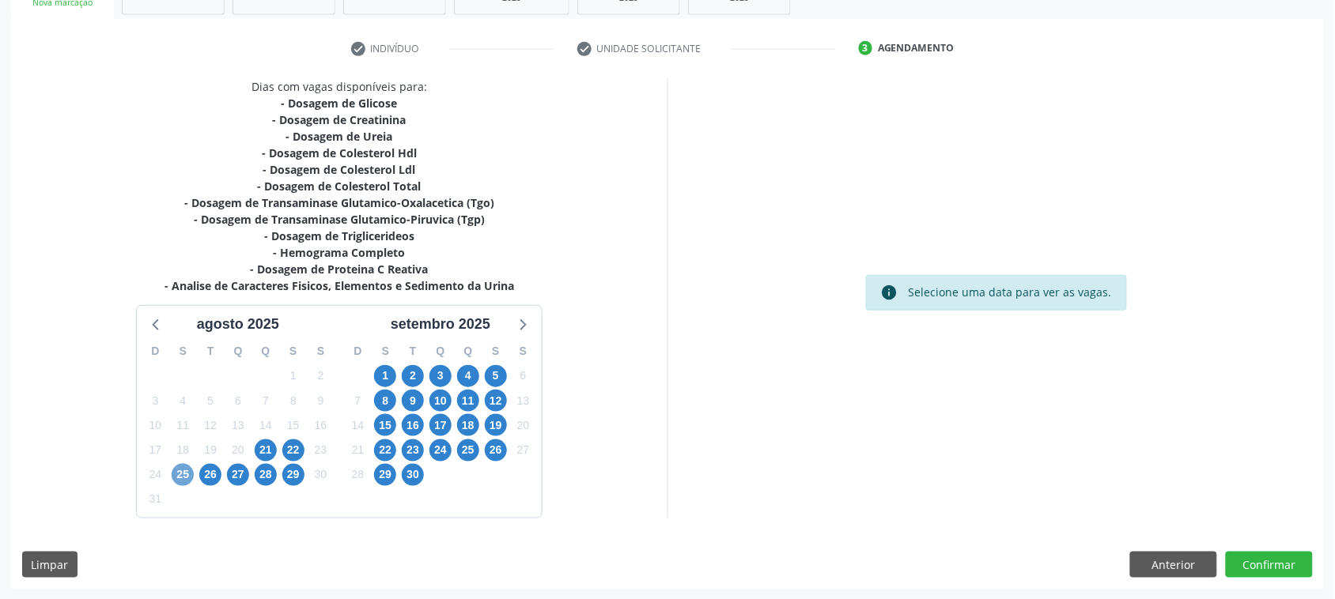
click at [183, 477] on span "25" at bounding box center [183, 475] width 22 height 22
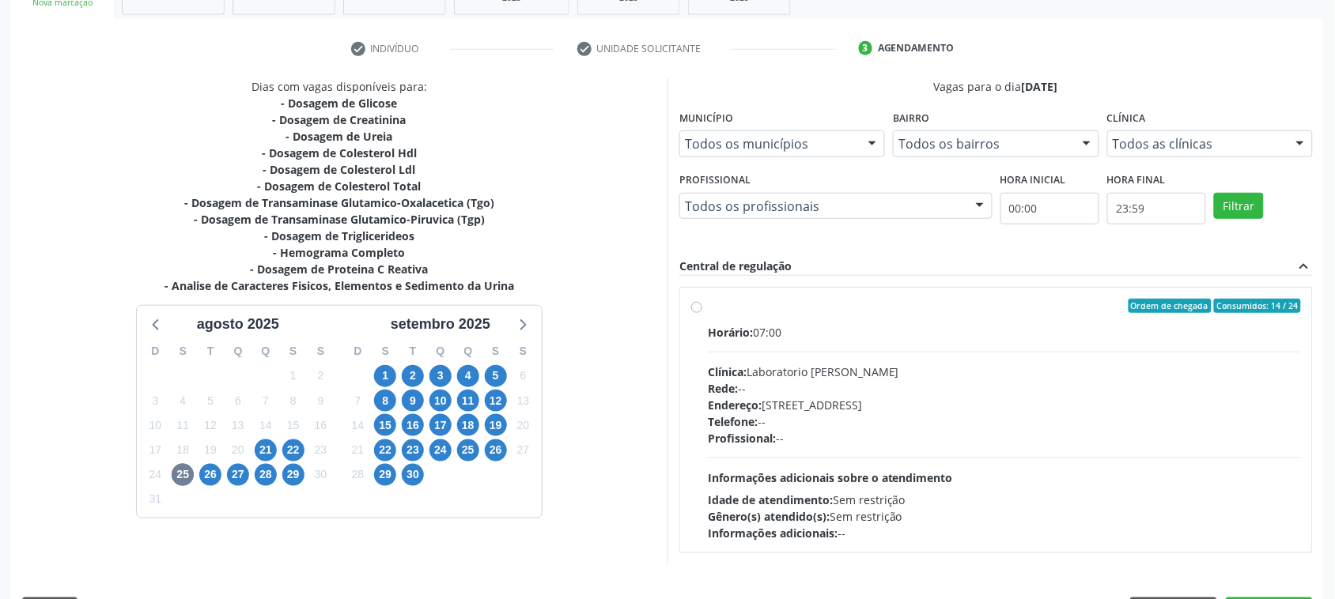
click at [907, 337] on div "Horário: 07:00" at bounding box center [1004, 332] width 593 height 17
click at [702, 313] on input "Ordem de chegada Consumidos: 14 / 24 Horário: 07:00 Clínica: Laboratorio [PERSO…" at bounding box center [696, 306] width 11 height 14
radio input "true"
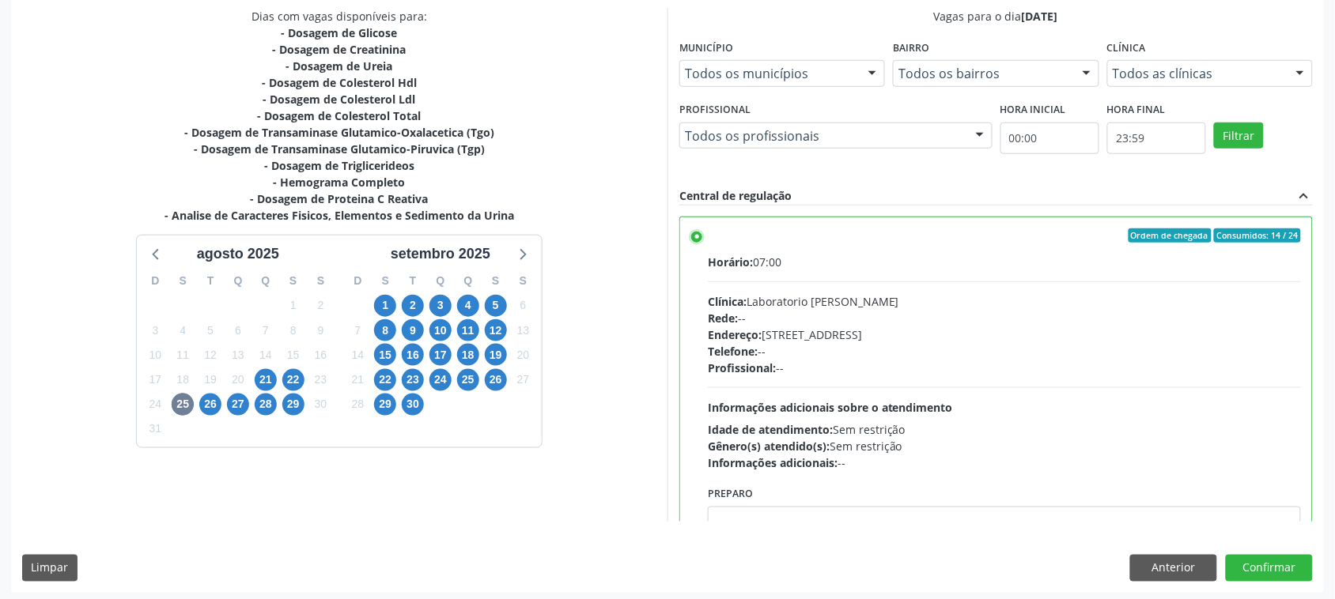
scroll to position [345, 0]
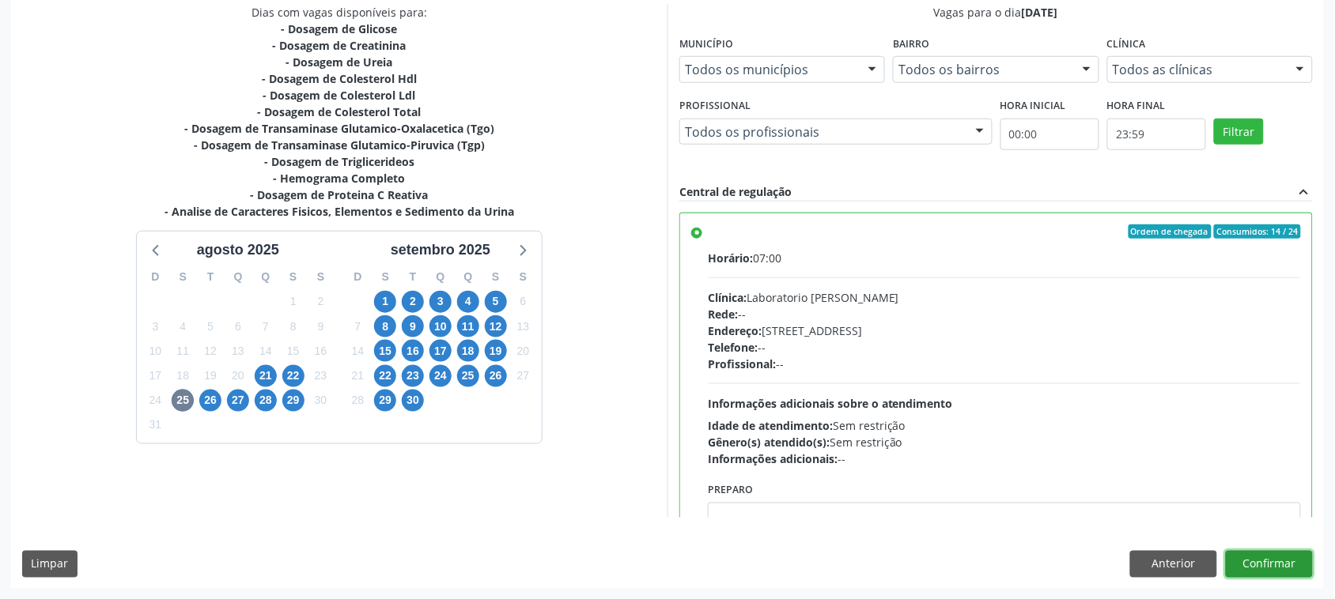
click at [1290, 574] on button "Confirmar" at bounding box center [1269, 564] width 87 height 27
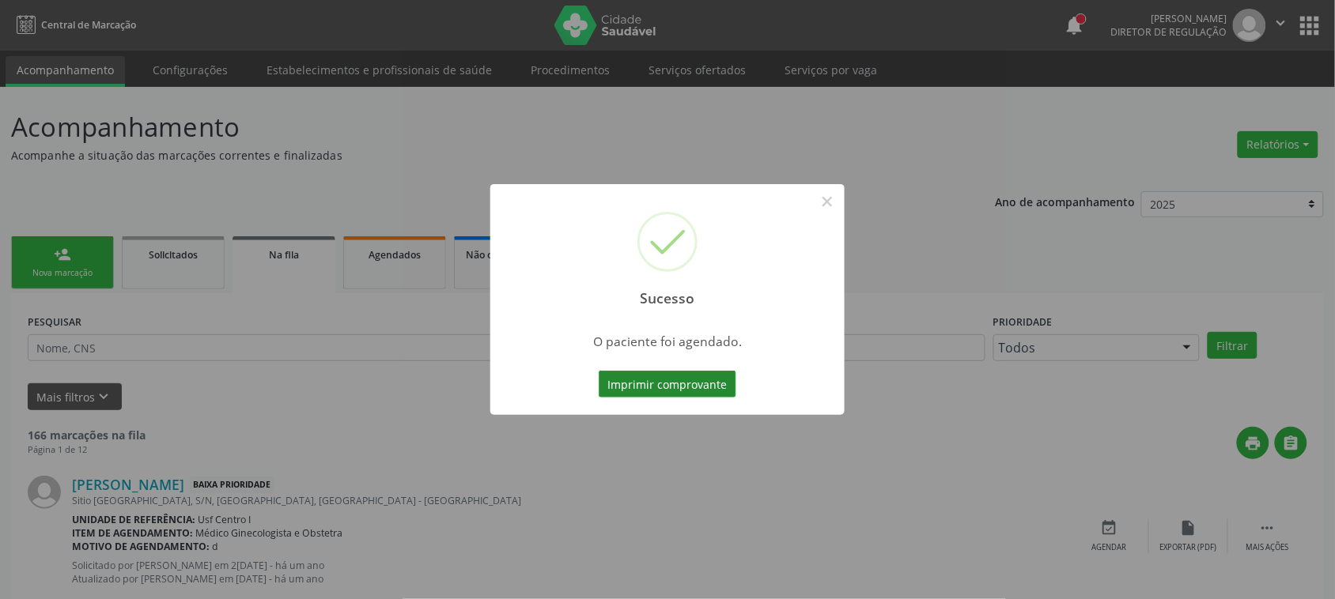
click at [698, 389] on button "Imprimir comprovante" at bounding box center [668, 384] width 138 height 27
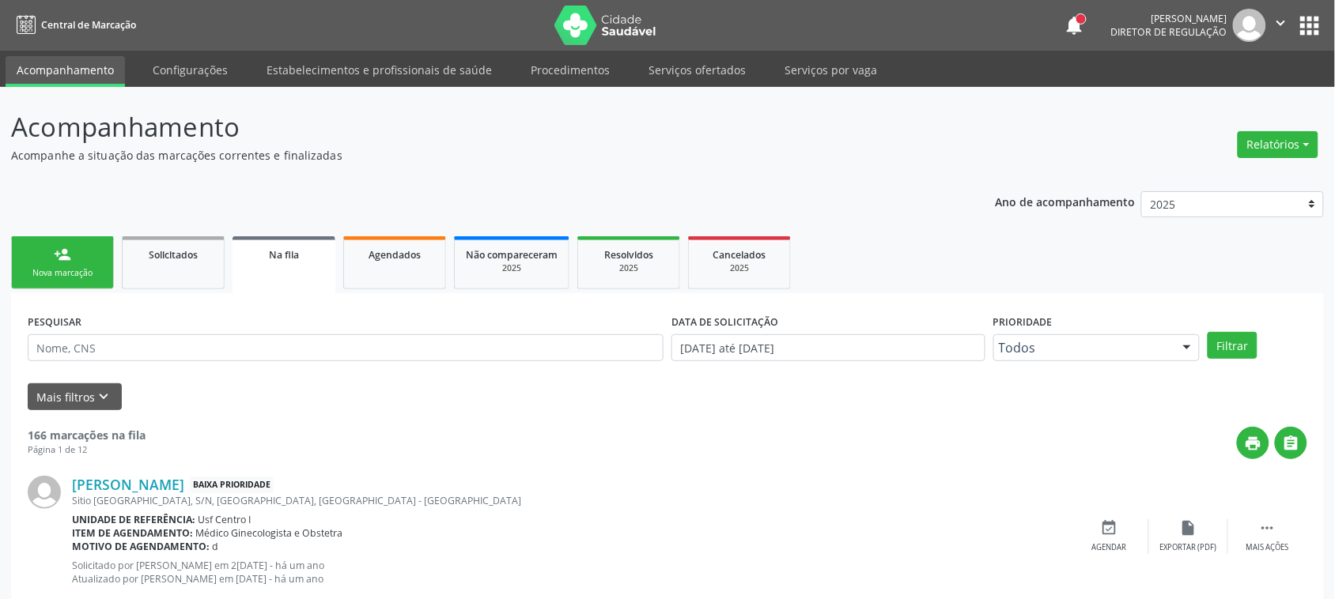
click at [81, 282] on link "person_add Nova marcação" at bounding box center [62, 262] width 103 height 53
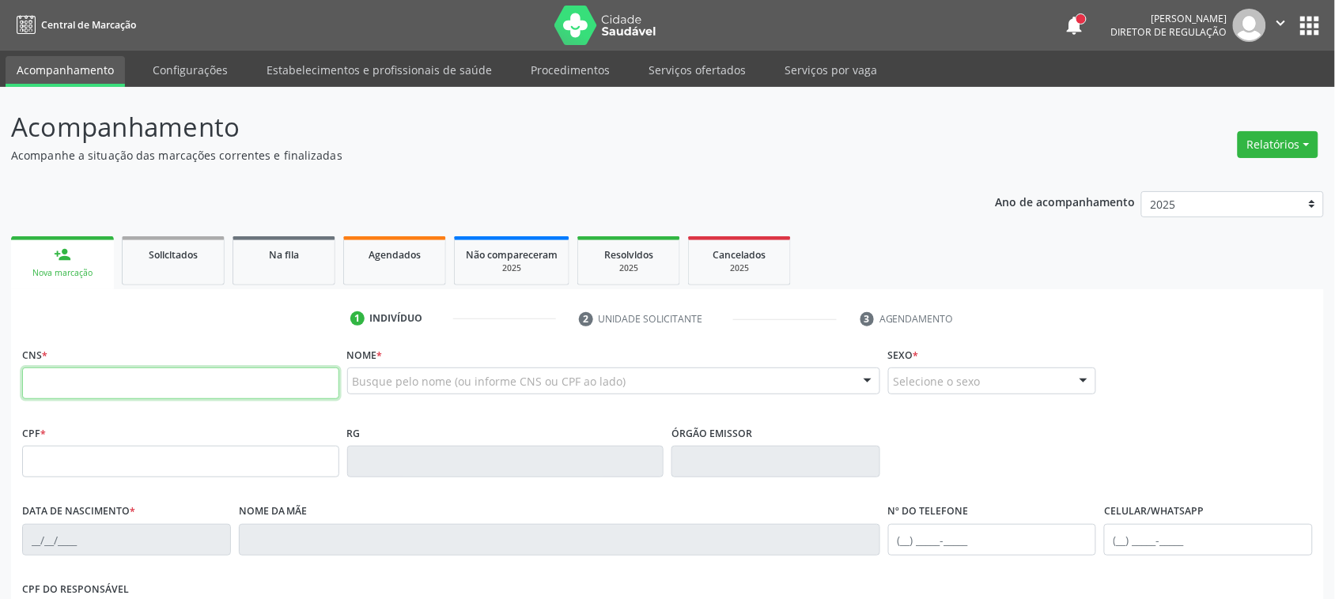
click at [100, 377] on input "text" at bounding box center [180, 384] width 317 height 32
paste input "898 0034 3092 1963"
type input "898 0034 3092 1963"
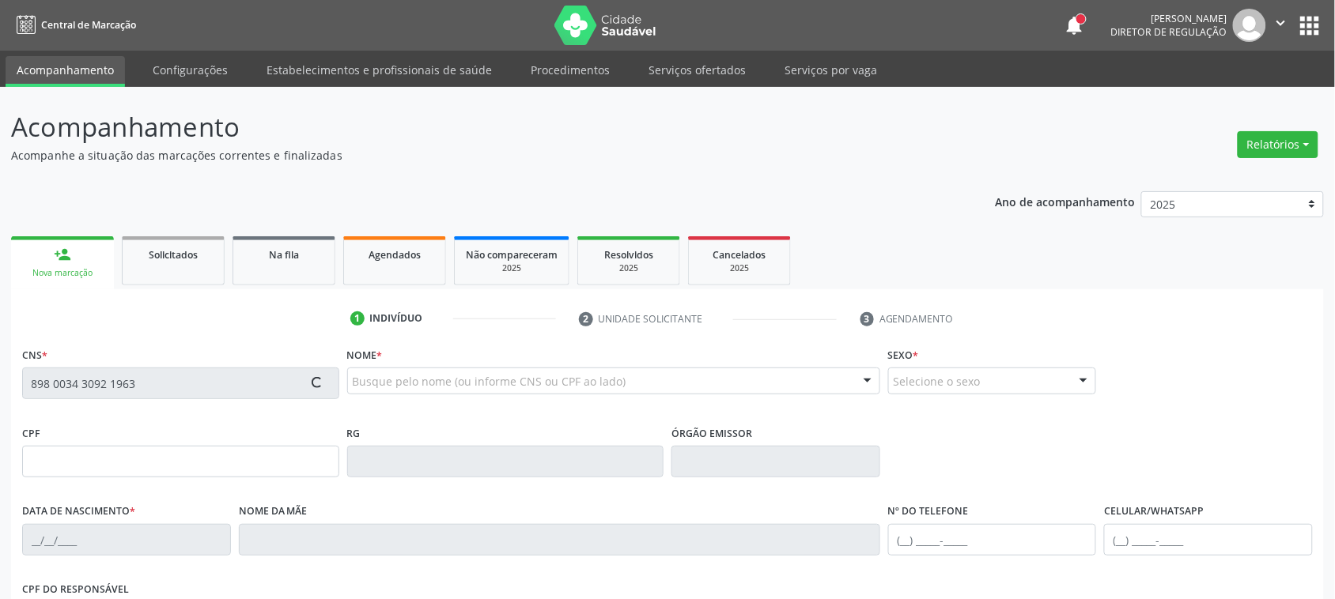
type input "[DATE]"
type input "S/N"
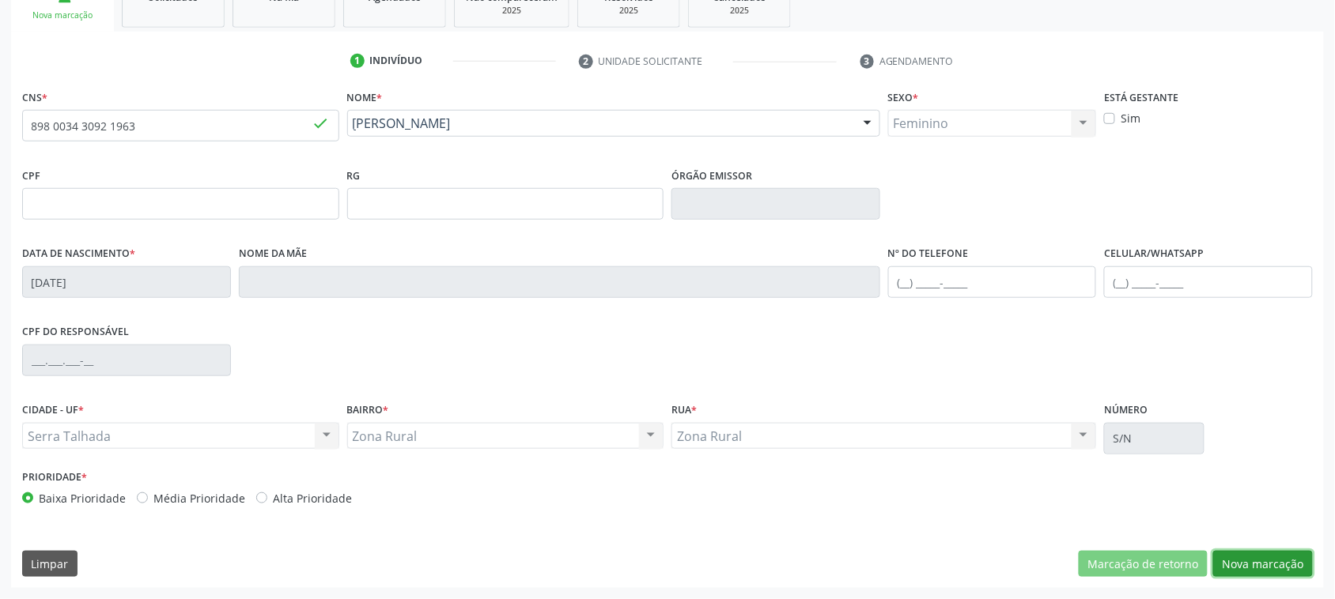
click at [1246, 554] on button "Nova marcação" at bounding box center [1263, 564] width 100 height 27
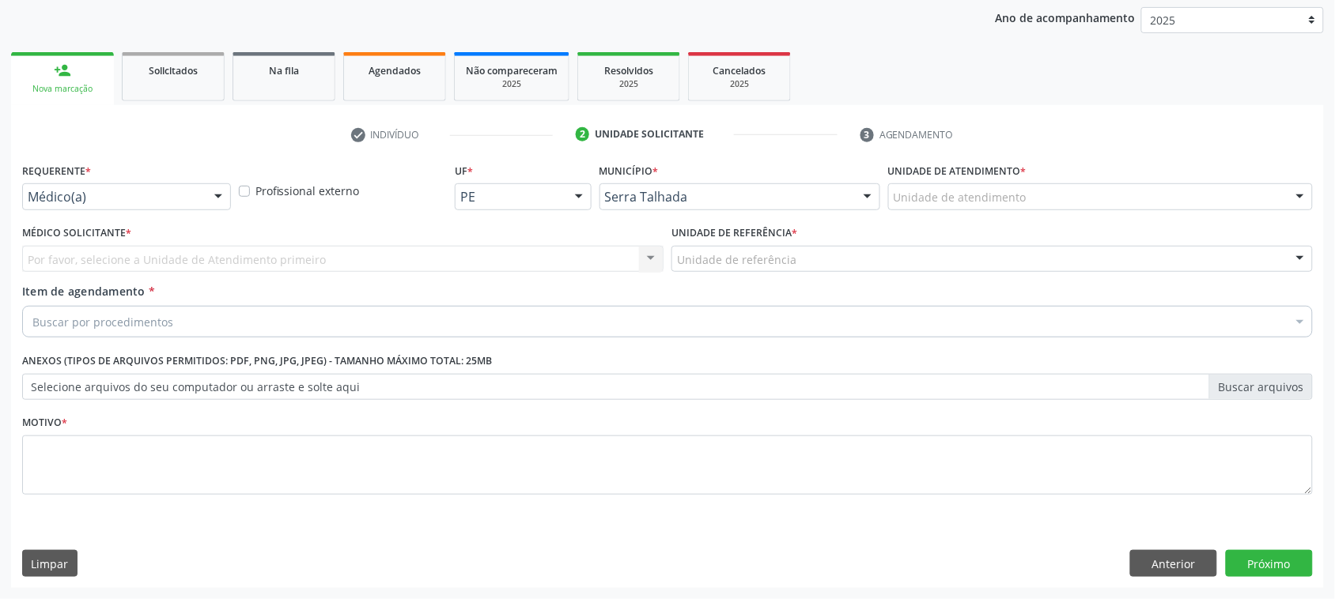
scroll to position [183, 0]
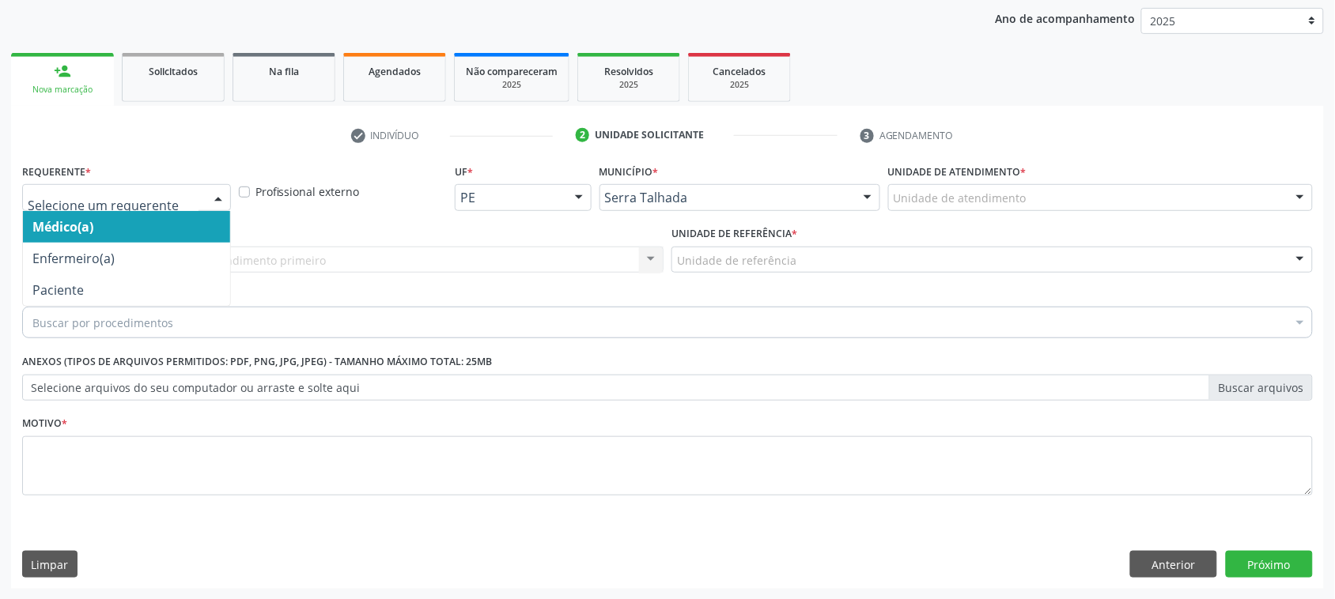
click at [166, 188] on div at bounding box center [126, 197] width 209 height 27
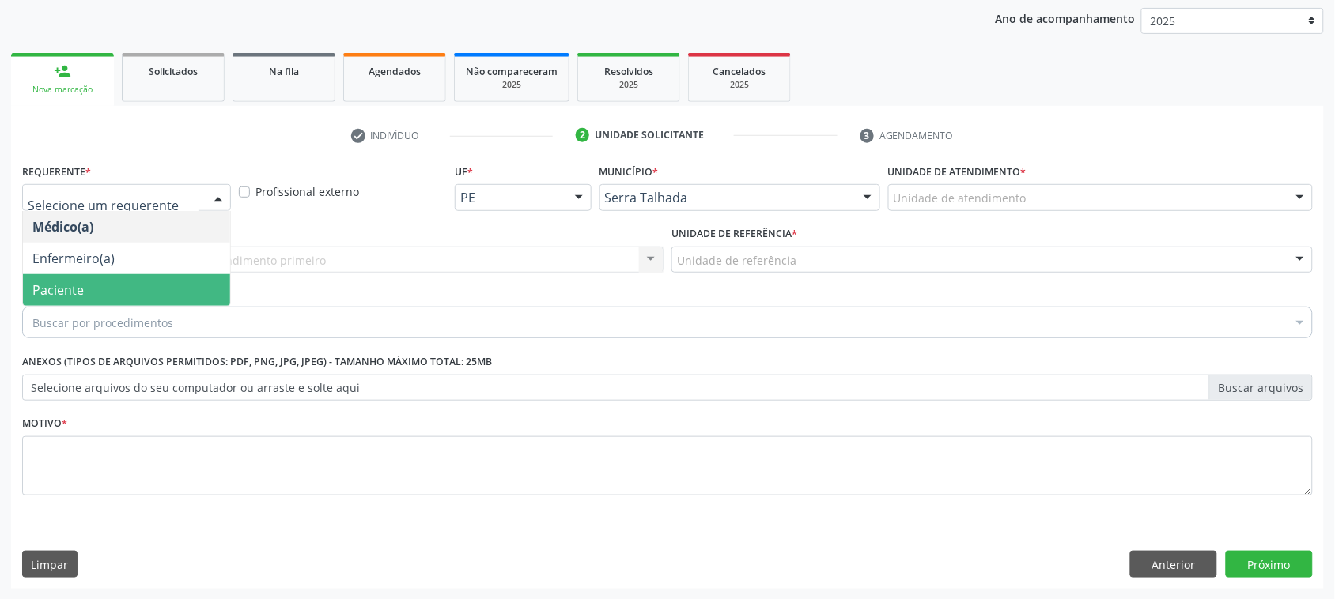
click at [127, 289] on span "Paciente" at bounding box center [126, 290] width 207 height 32
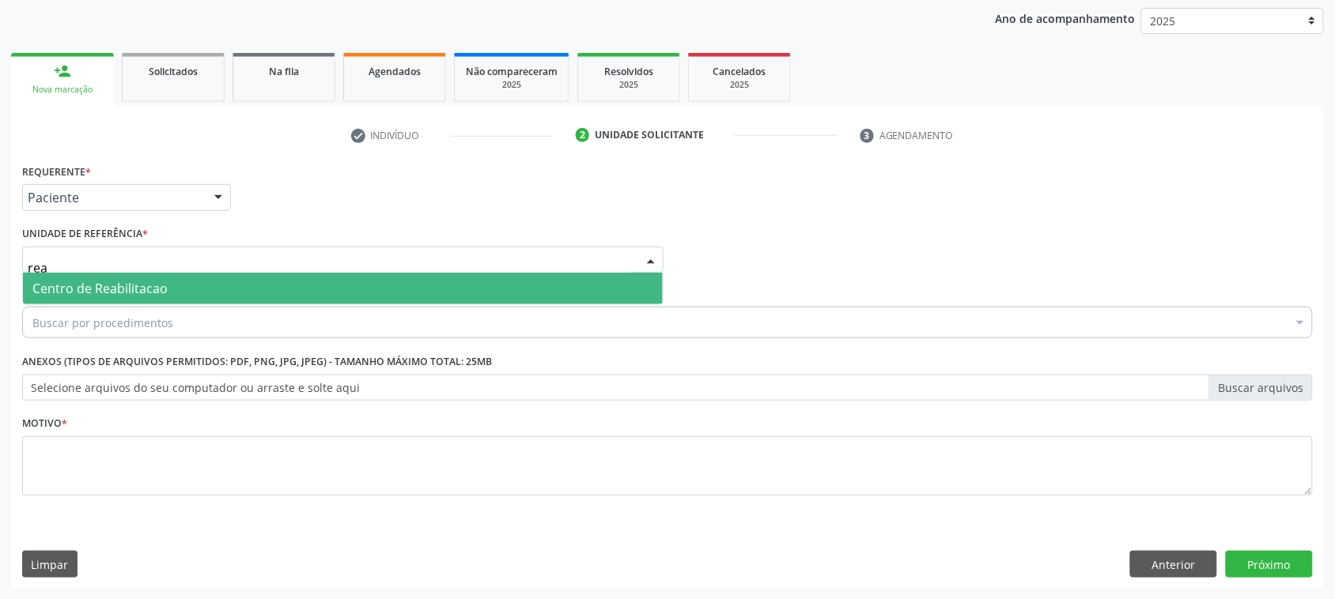
type input "reab"
click at [145, 281] on span "Centro de Reabilitacao" at bounding box center [99, 288] width 135 height 17
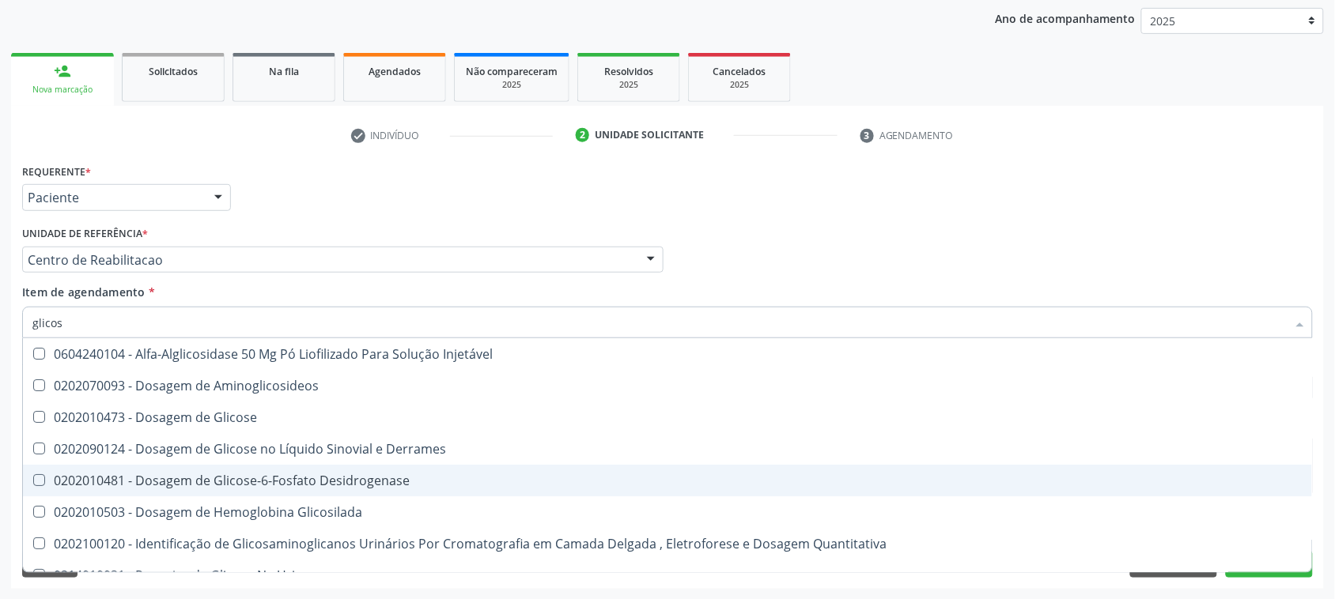
type input "glicosi"
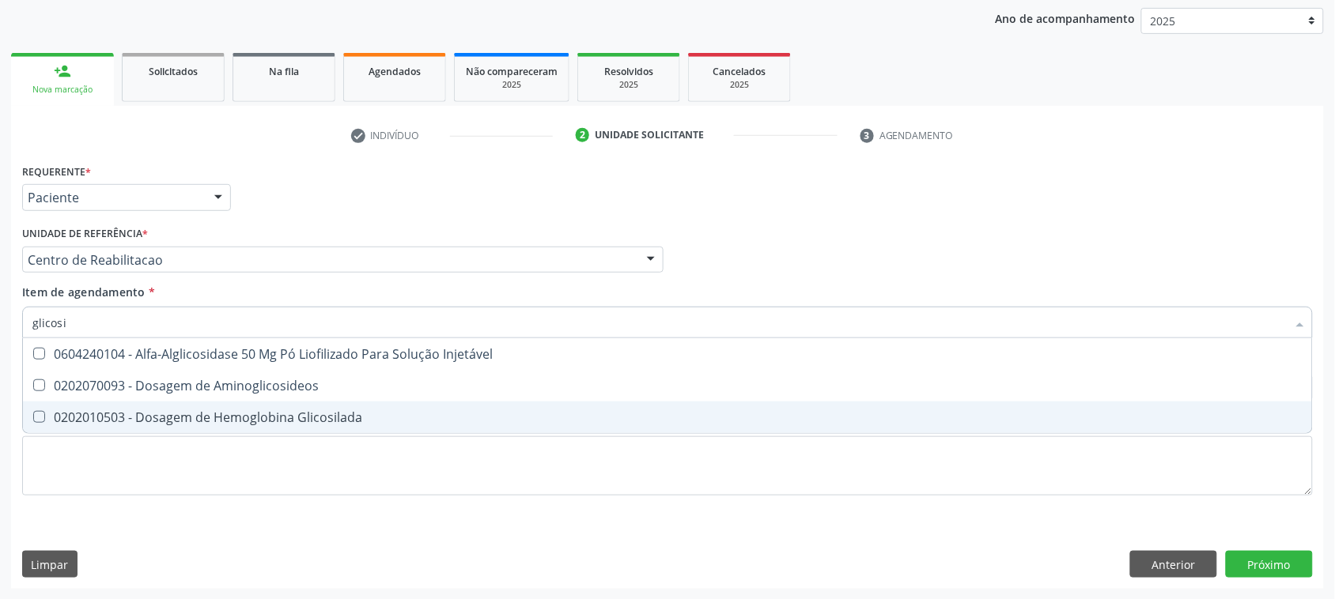
click at [239, 428] on span "0202010503 - Dosagem de Hemoglobina Glicosilada" at bounding box center [667, 418] width 1289 height 32
checkbox Glicosilada "true"
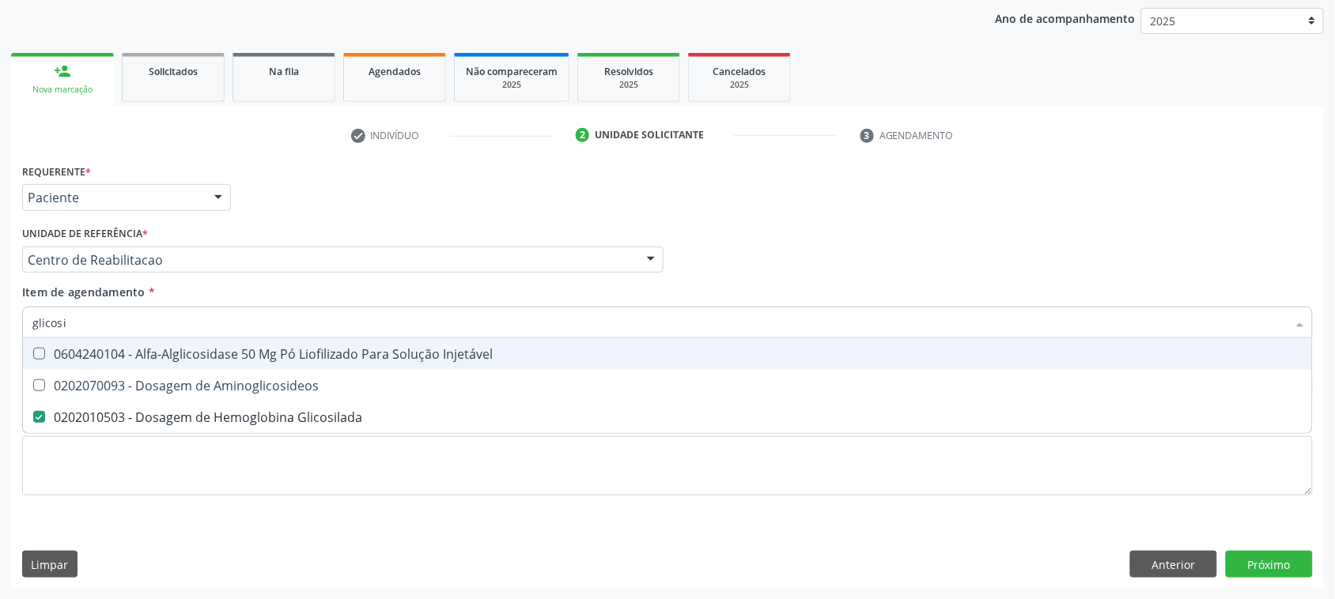
click at [75, 330] on input "glicosi" at bounding box center [659, 323] width 1254 height 32
type input "t"
checkbox Glicosilada "false"
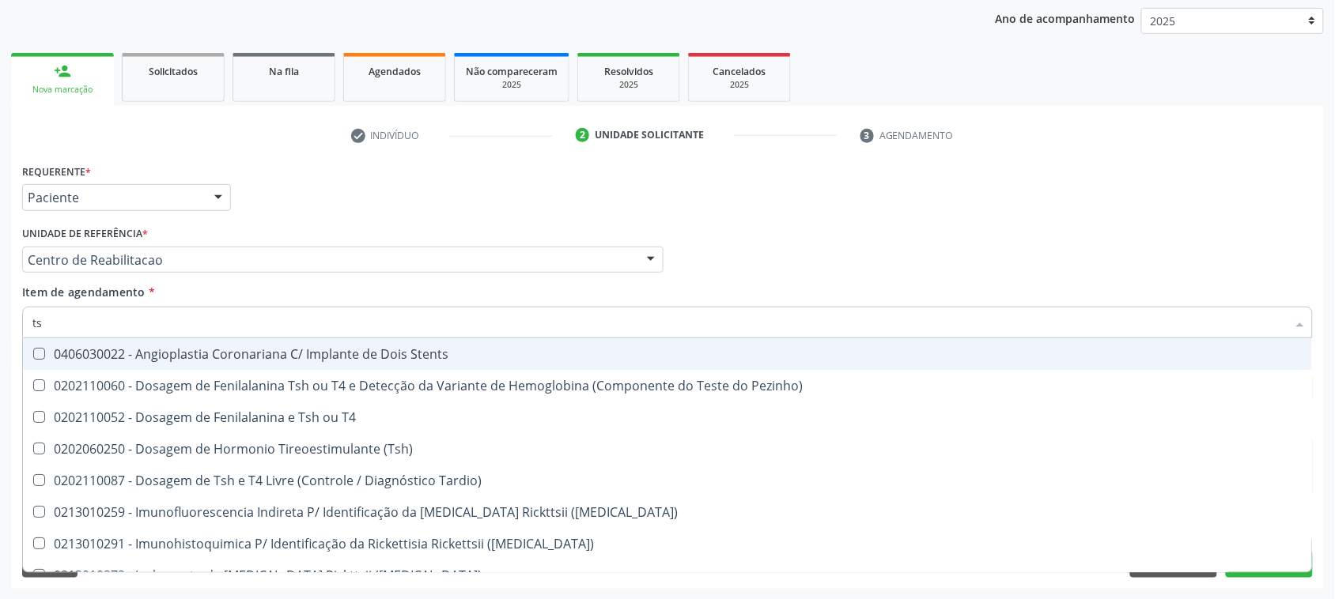
type input "tsh"
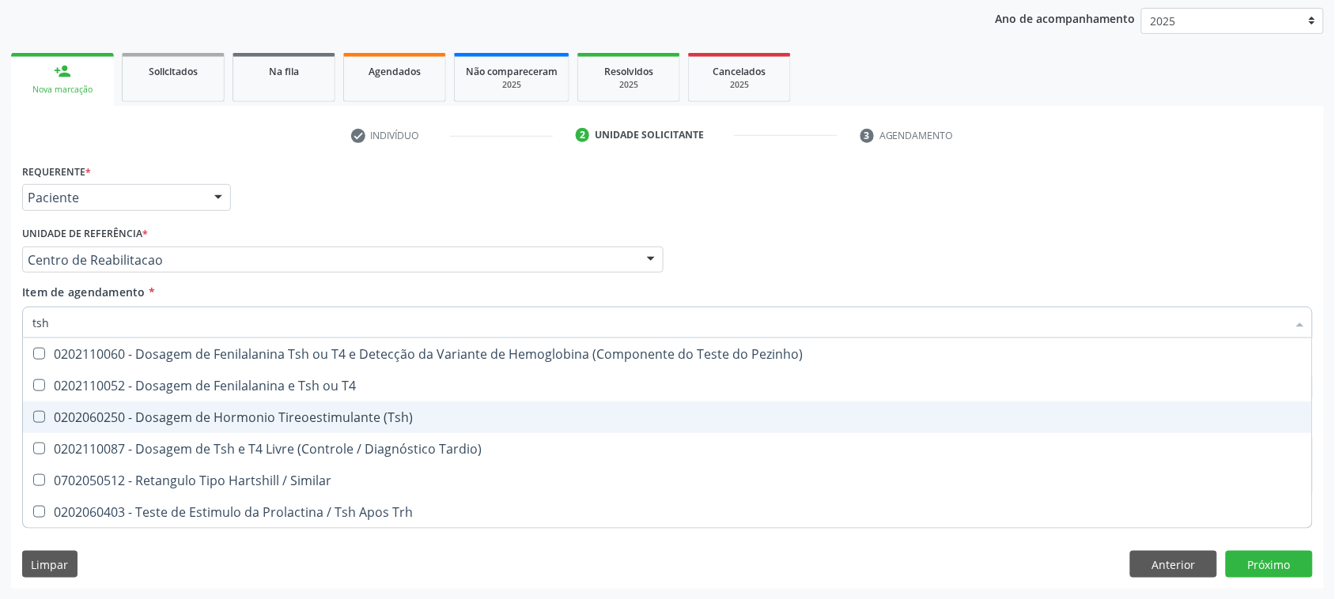
click at [348, 428] on span "0202060250 - Dosagem de Hormonio Tireoestimulante (Tsh)" at bounding box center [667, 418] width 1289 height 32
checkbox \(Tsh\) "true"
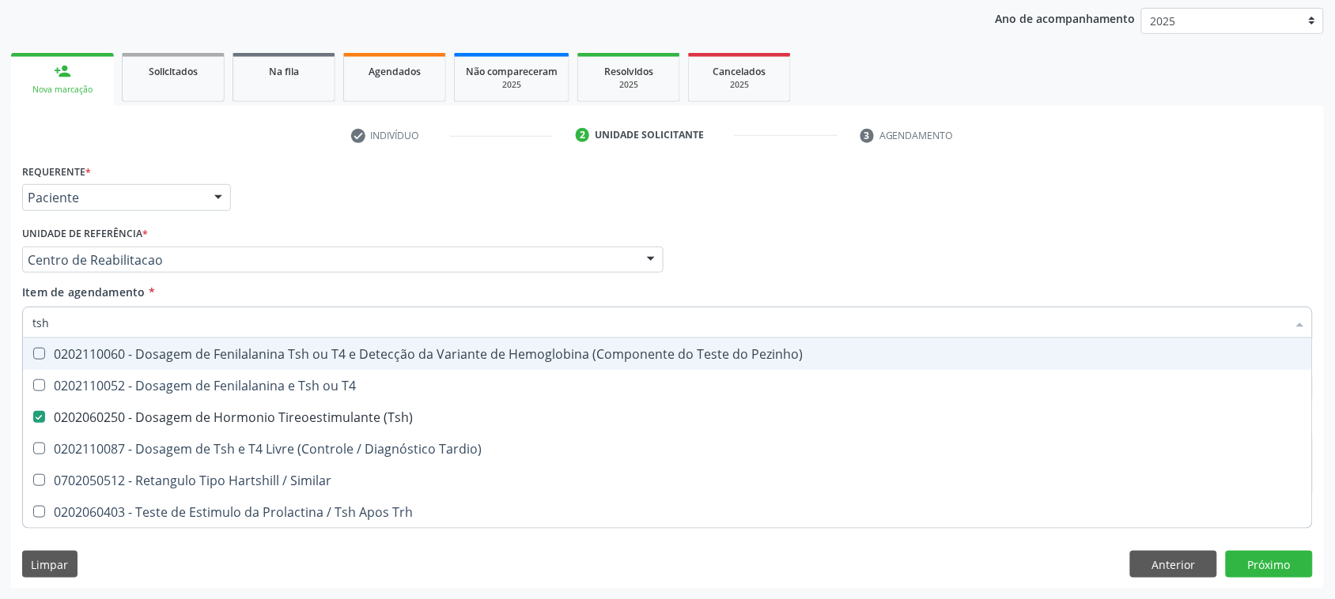
click at [119, 320] on input "tsh" at bounding box center [659, 323] width 1254 height 32
type input "t"
checkbox \(Tsh\) "false"
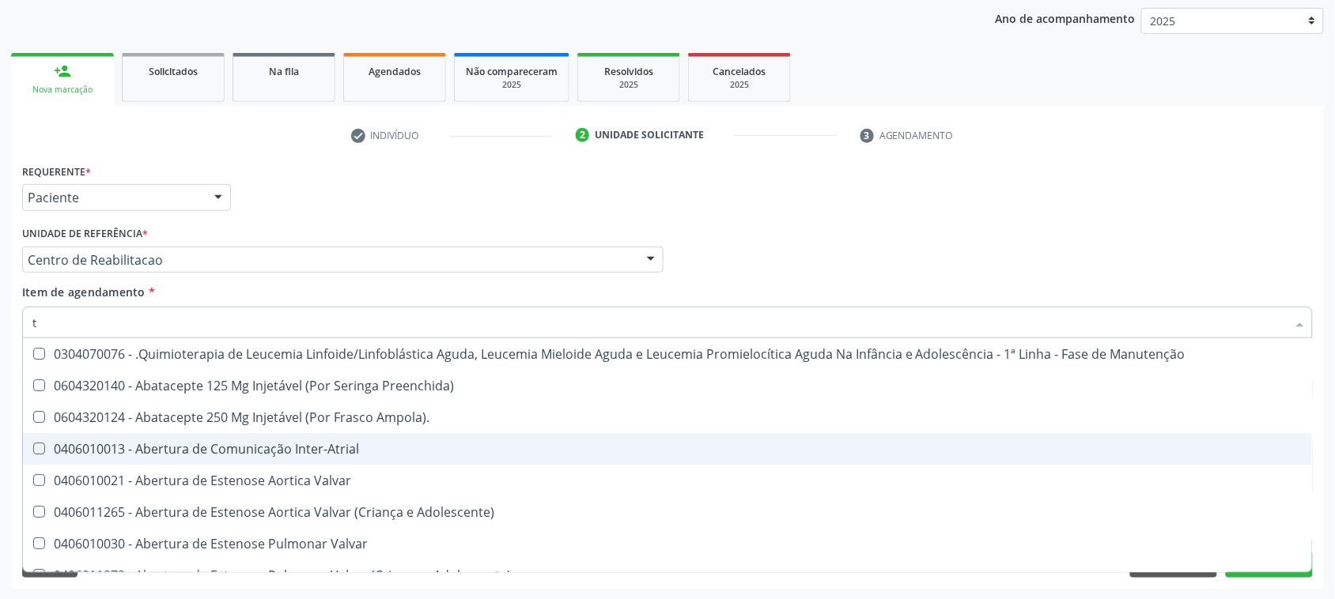
type input "t4"
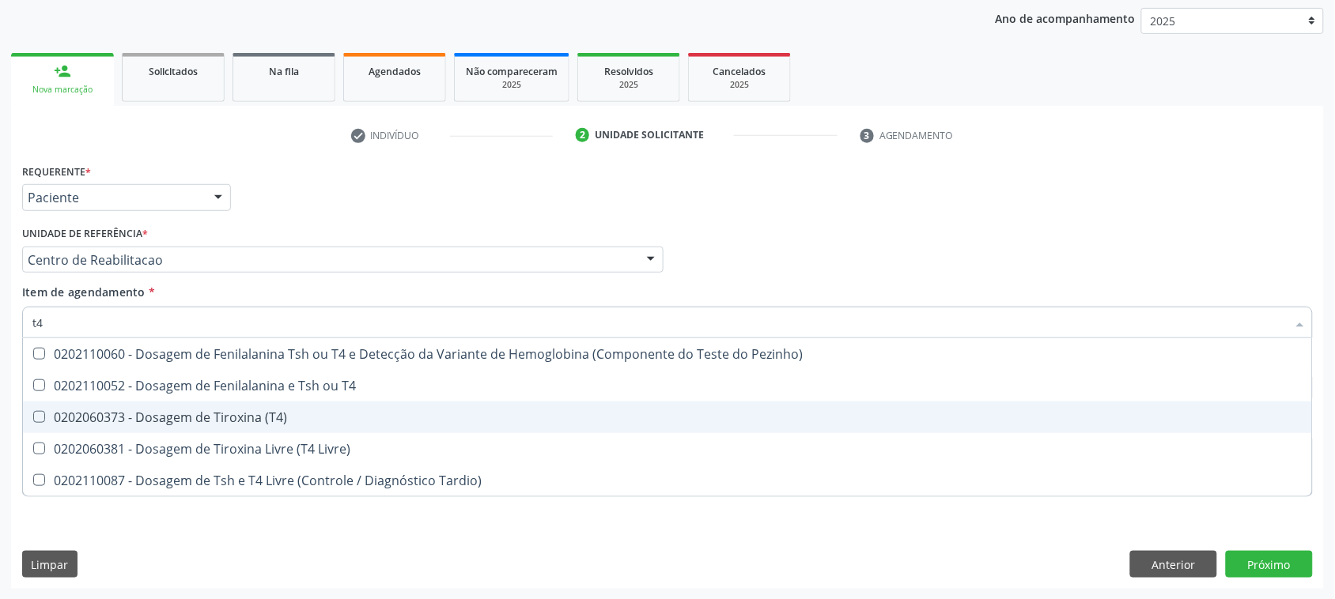
click at [253, 417] on div "0202060373 - Dosagem de Tiroxina (T4)" at bounding box center [667, 417] width 1270 height 13
checkbox \(T4\) "true"
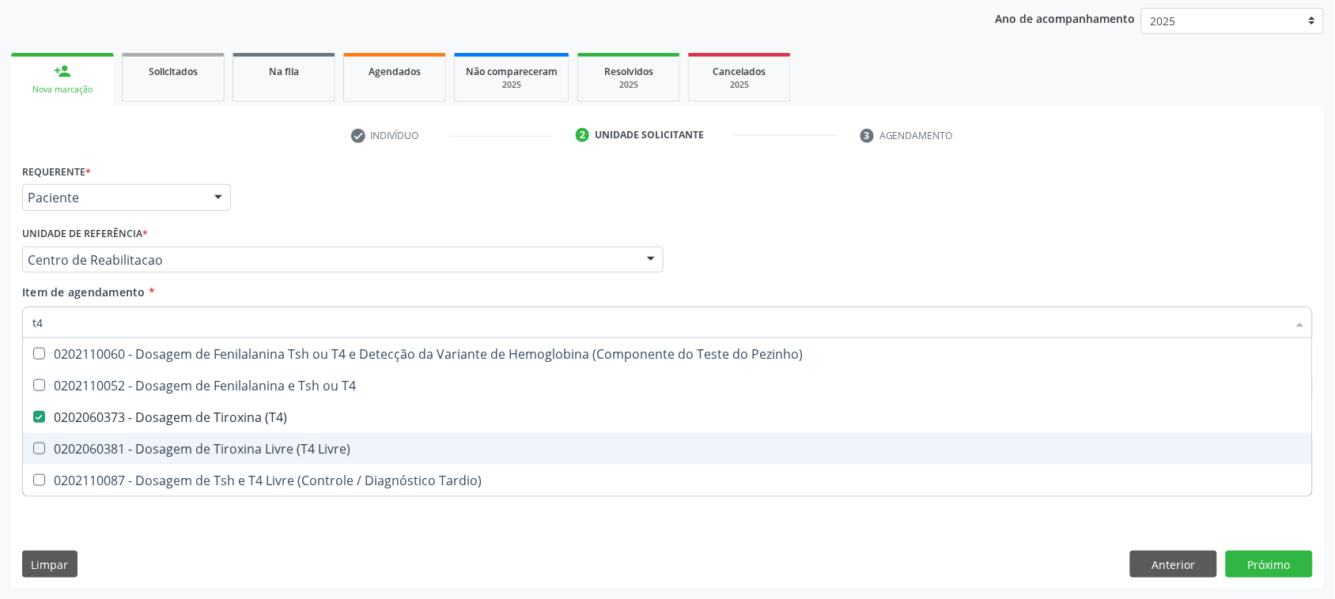
click at [253, 448] on div "0202060381 - Dosagem de Tiroxina Livre (T4 Livre)" at bounding box center [667, 449] width 1270 height 13
checkbox Livre\) "true"
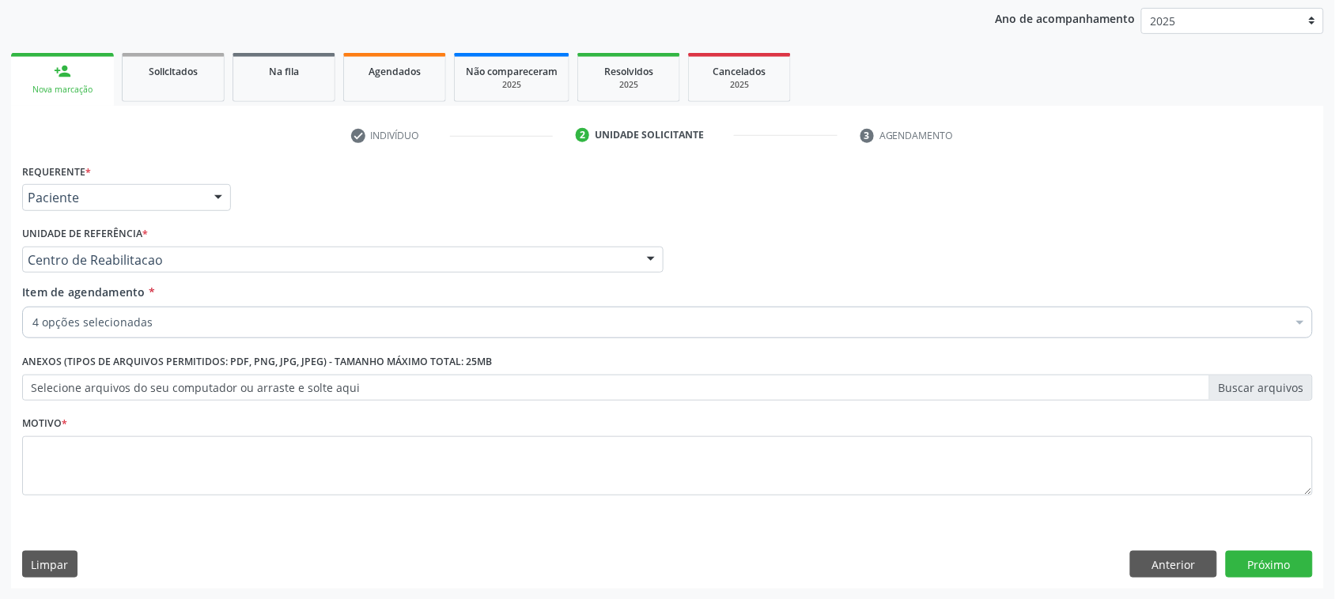
click at [146, 496] on fieldset "Motivo *" at bounding box center [667, 459] width 1290 height 95
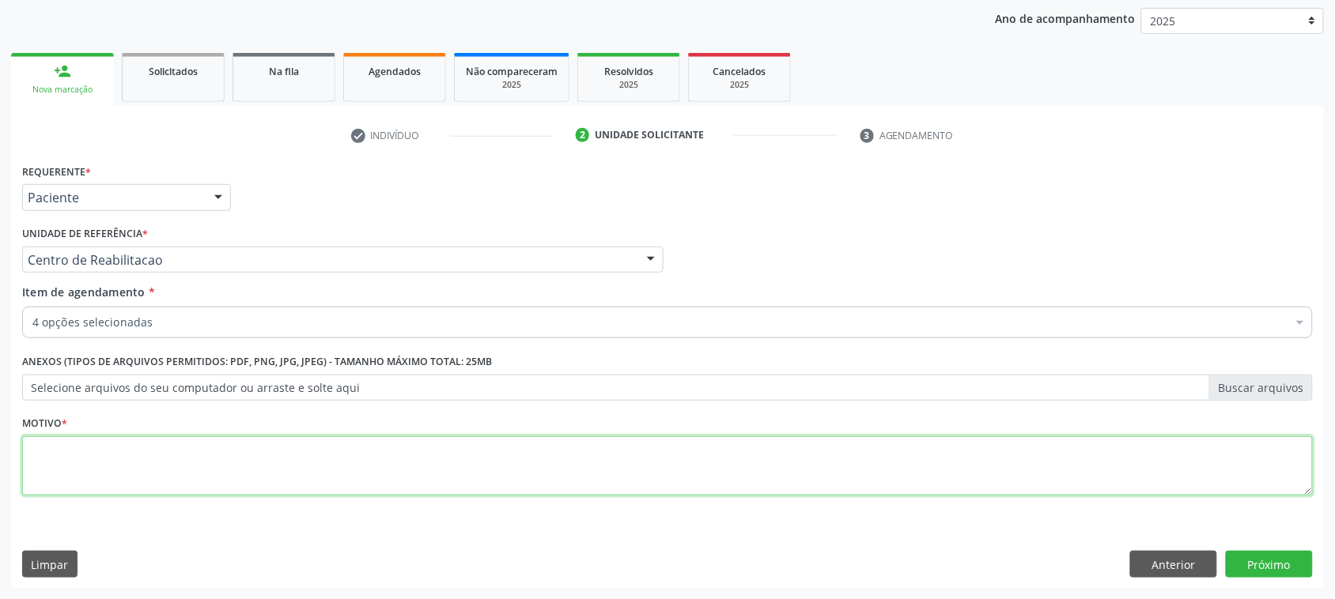
click at [213, 469] on textarea at bounding box center [667, 466] width 1290 height 60
type textarea "jh"
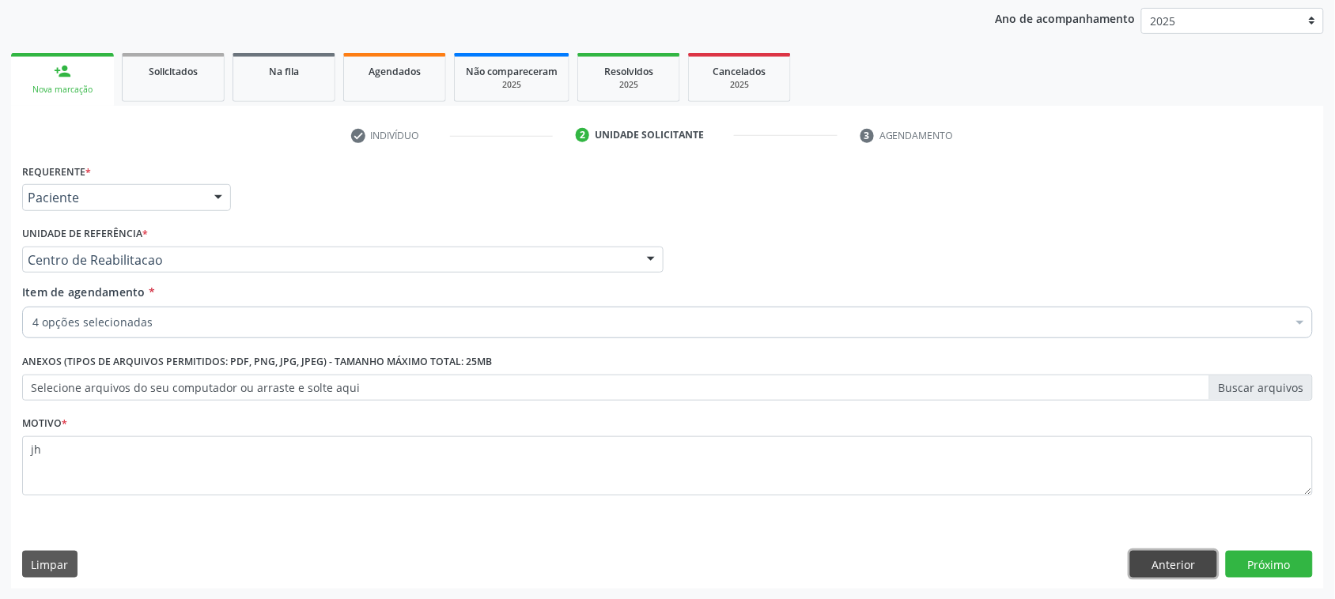
click at [1217, 554] on button "Anterior" at bounding box center [1173, 564] width 87 height 27
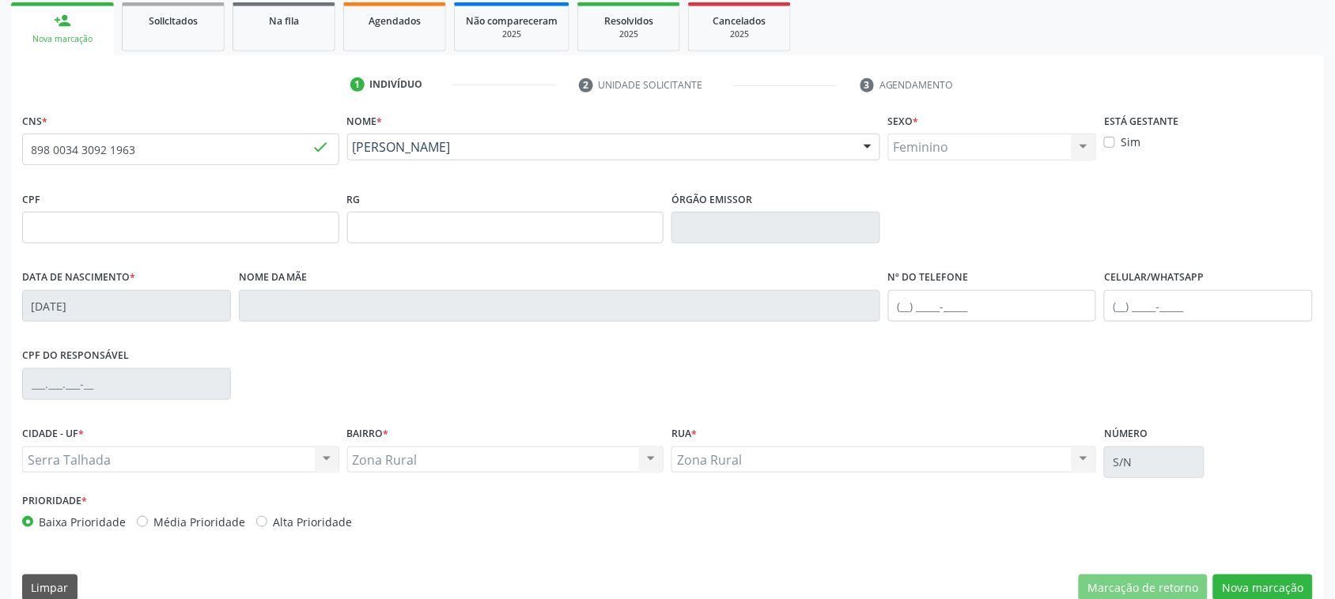
scroll to position [258, 0]
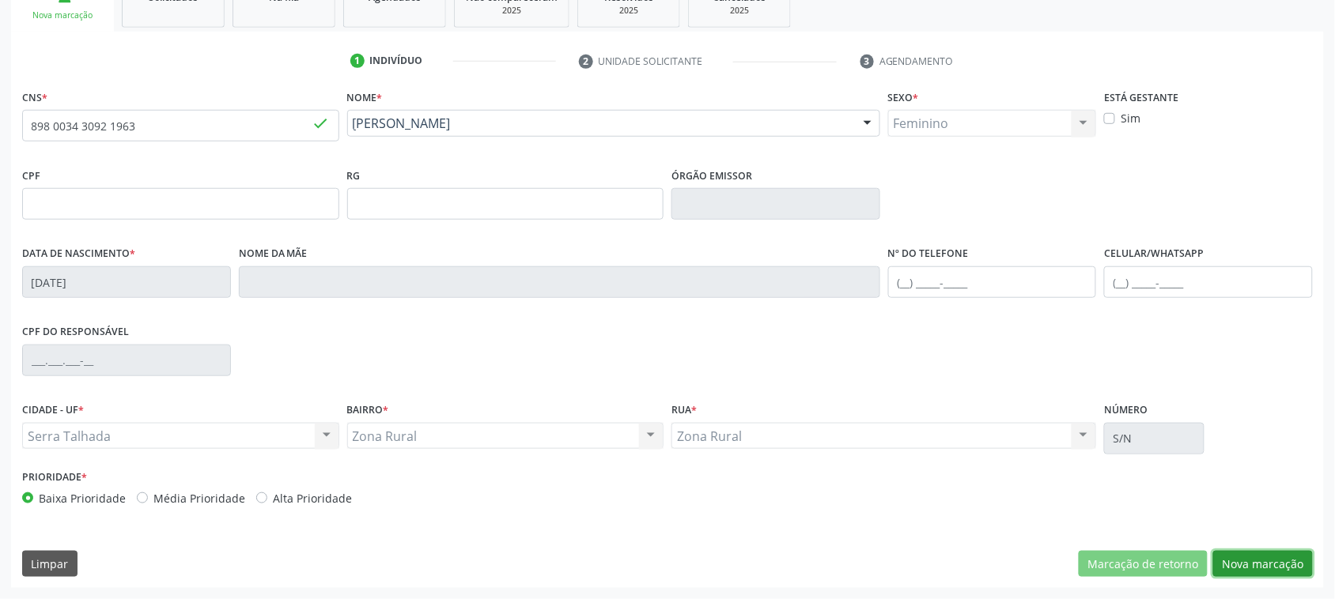
click at [1237, 558] on button "Nova marcação" at bounding box center [1263, 564] width 100 height 27
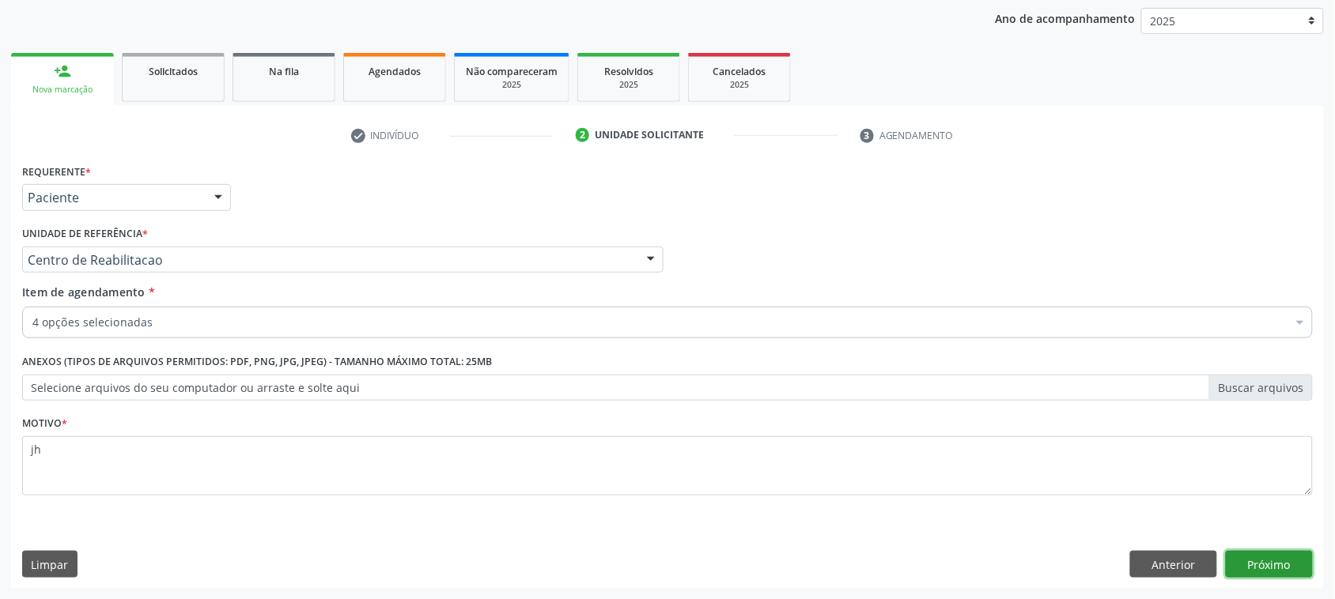
click at [1263, 566] on button "Próximo" at bounding box center [1269, 564] width 87 height 27
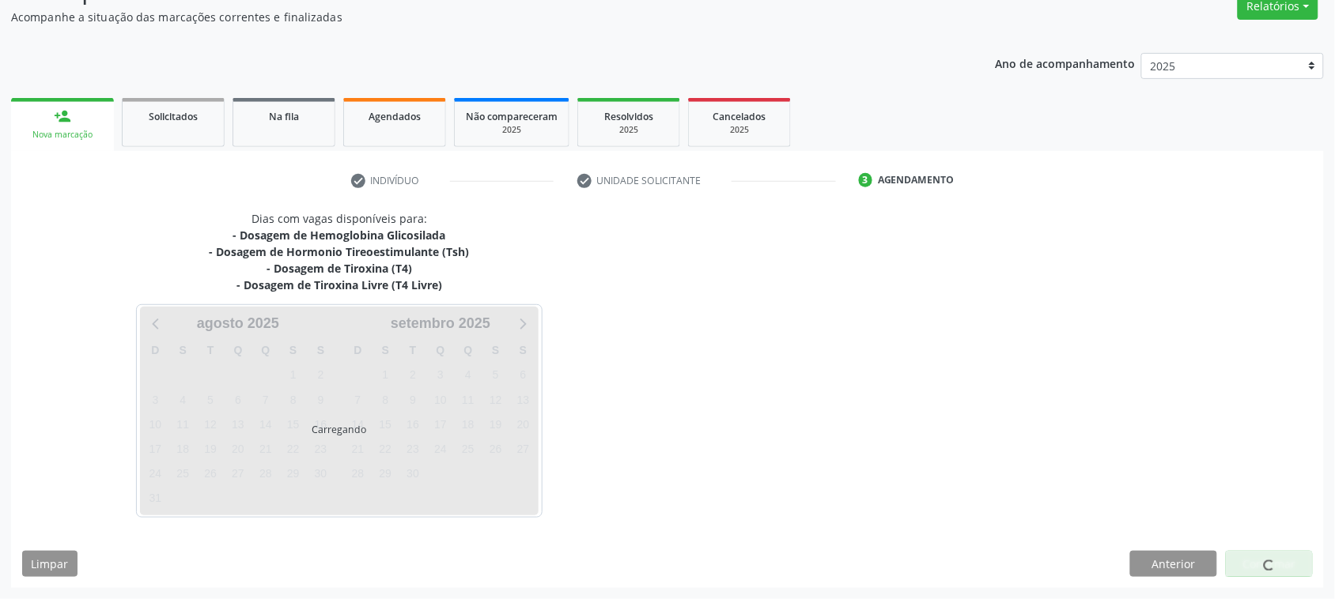
scroll to position [138, 0]
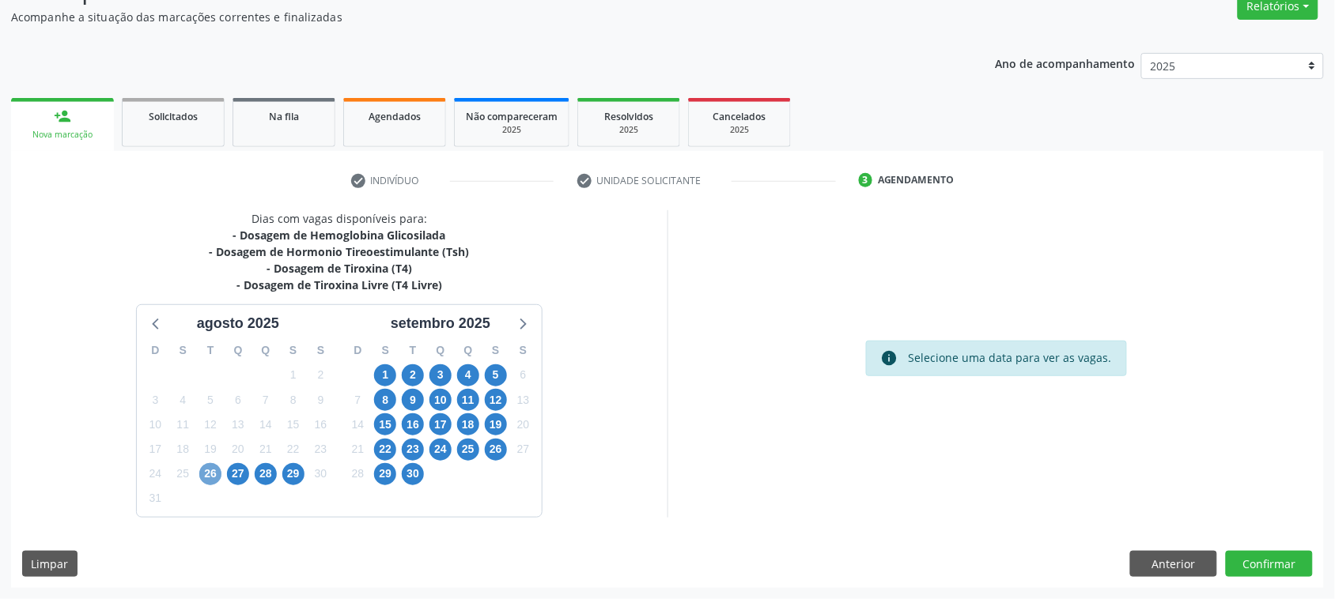
click at [215, 478] on span "26" at bounding box center [210, 474] width 22 height 22
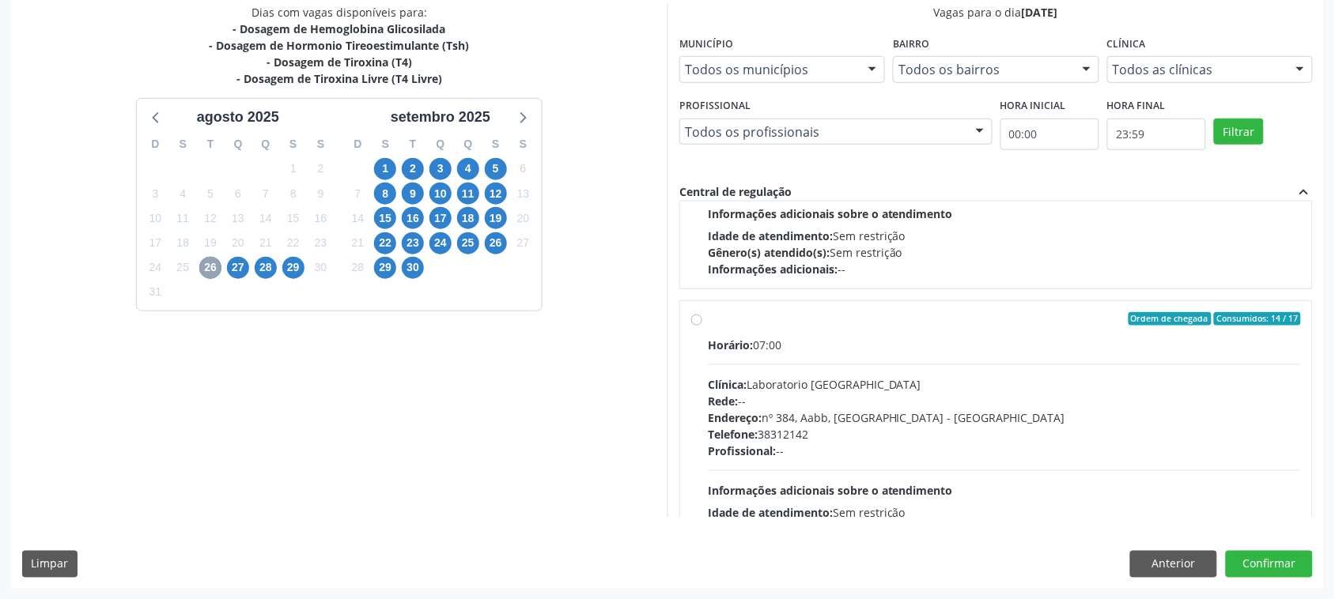
scroll to position [250, 0]
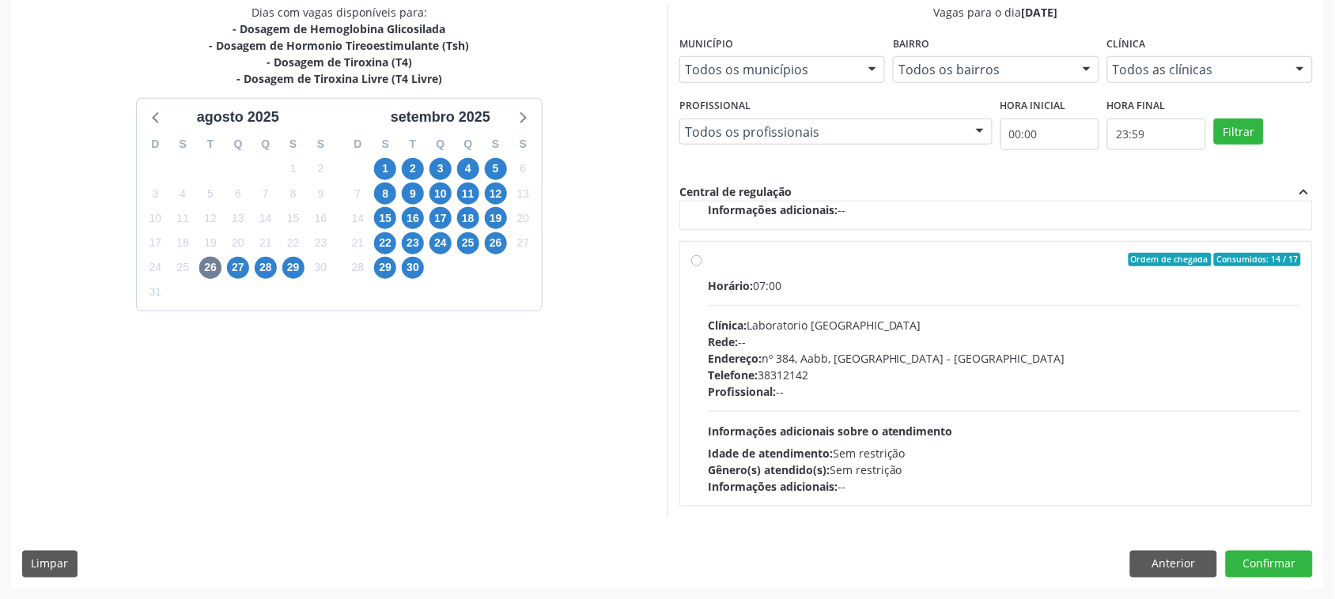
click at [807, 320] on div "Clínica: Laboratorio [GEOGRAPHIC_DATA]" at bounding box center [1004, 325] width 593 height 17
click at [702, 267] on input "Ordem de chegada Consumidos: 14 / 17 Horário: 07:00 Clínica: Laboratorio [GEOGR…" at bounding box center [696, 260] width 11 height 14
radio input "true"
click at [1266, 573] on button "Confirmar" at bounding box center [1269, 564] width 87 height 27
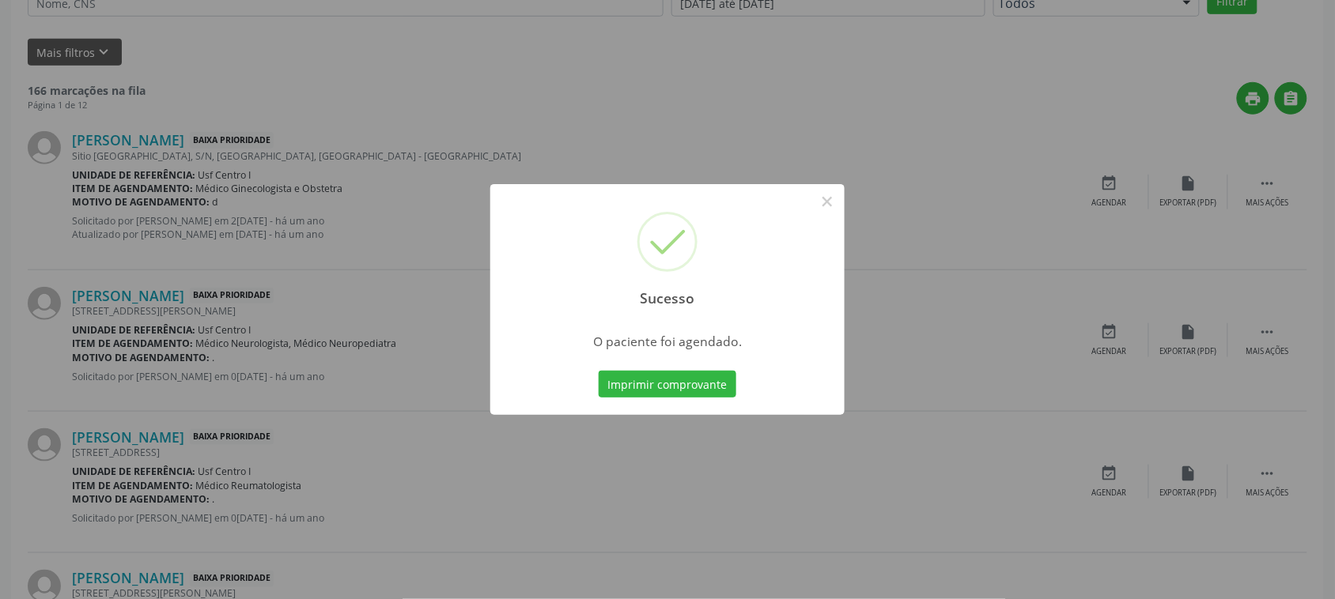
scroll to position [0, 0]
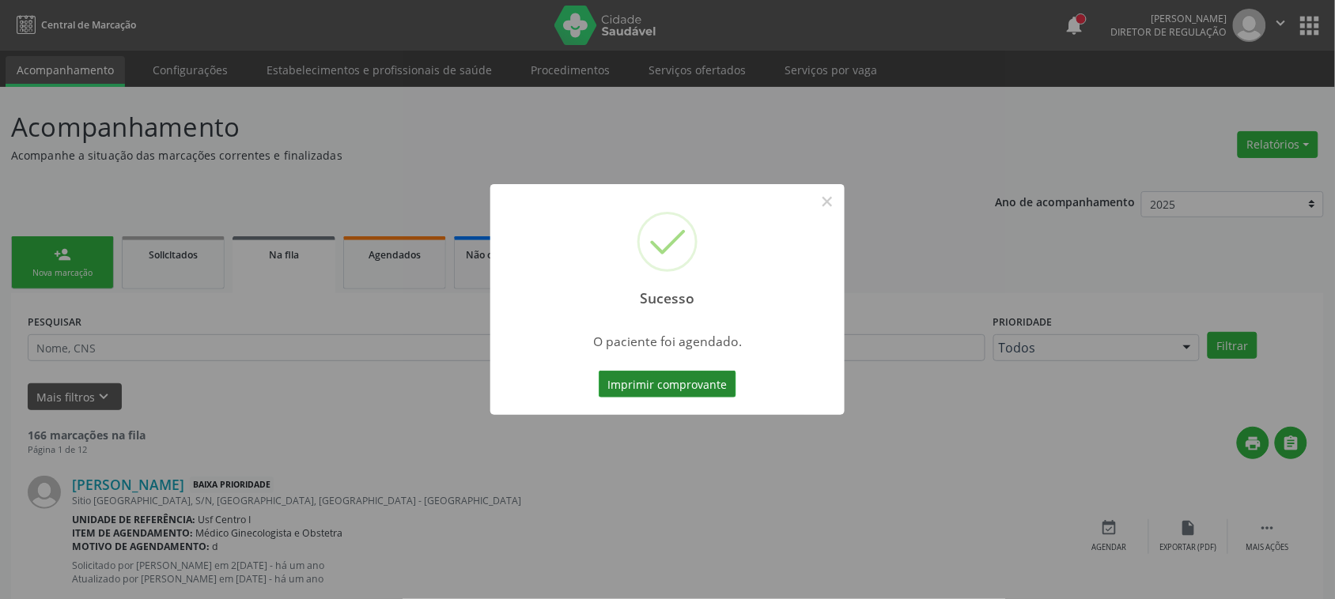
click at [654, 383] on button "Imprimir comprovante" at bounding box center [668, 384] width 138 height 27
